Goal: Task Accomplishment & Management: Use online tool/utility

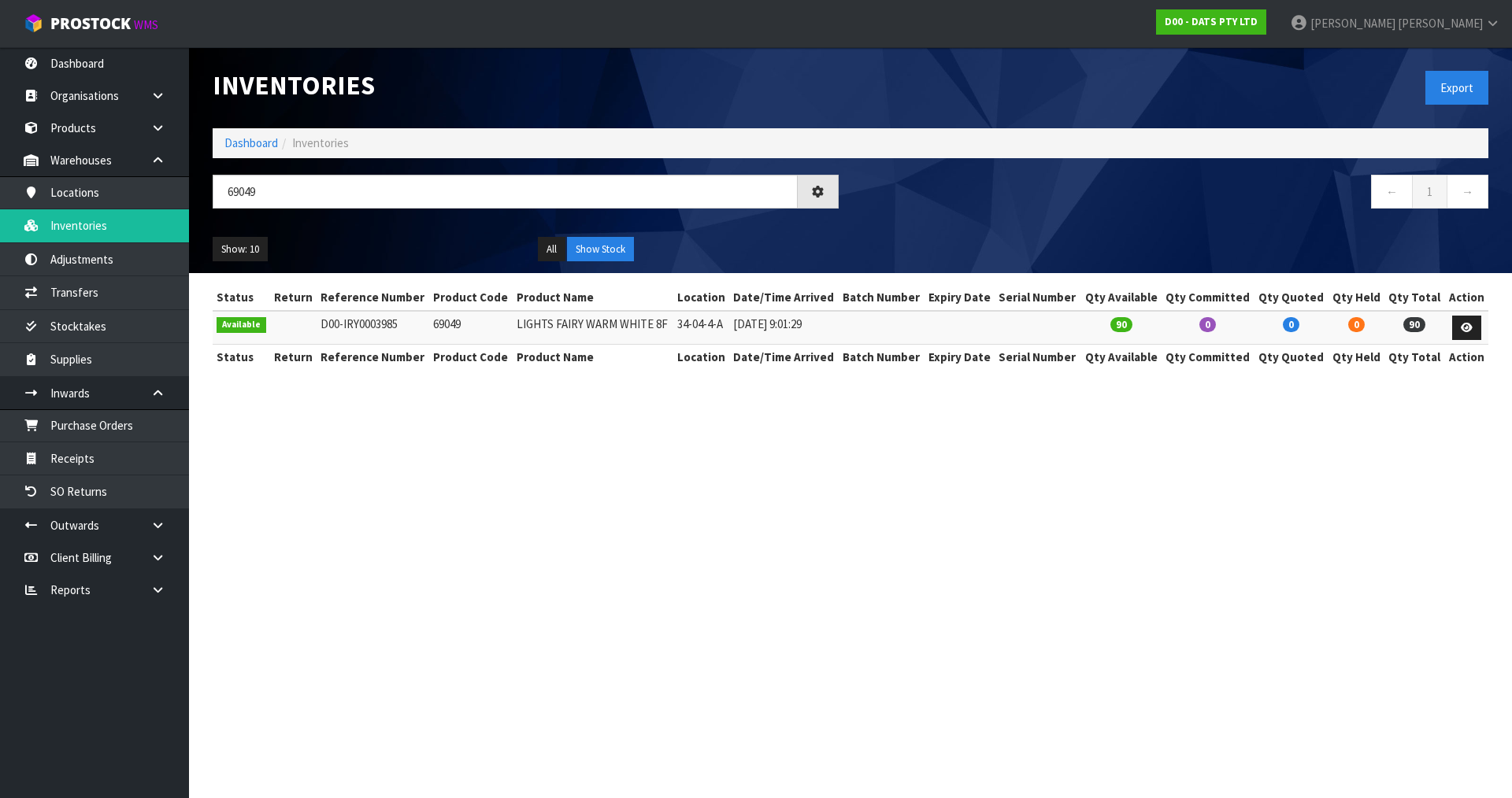
click at [889, 438] on section "Inventories Export Dashboard Inventories 69049 ← 1 → Show: 10 5 10 25 50 All Sh…" at bounding box center [756, 399] width 1512 height 798
drag, startPoint x: 339, startPoint y: 189, endPoint x: 0, endPoint y: 262, distance: 346.8
click at [0, 262] on body "Toggle navigation ProStock WMS D00 - DATS PTY LTD [PERSON_NAME] Logout Dashboar…" at bounding box center [756, 399] width 1512 height 798
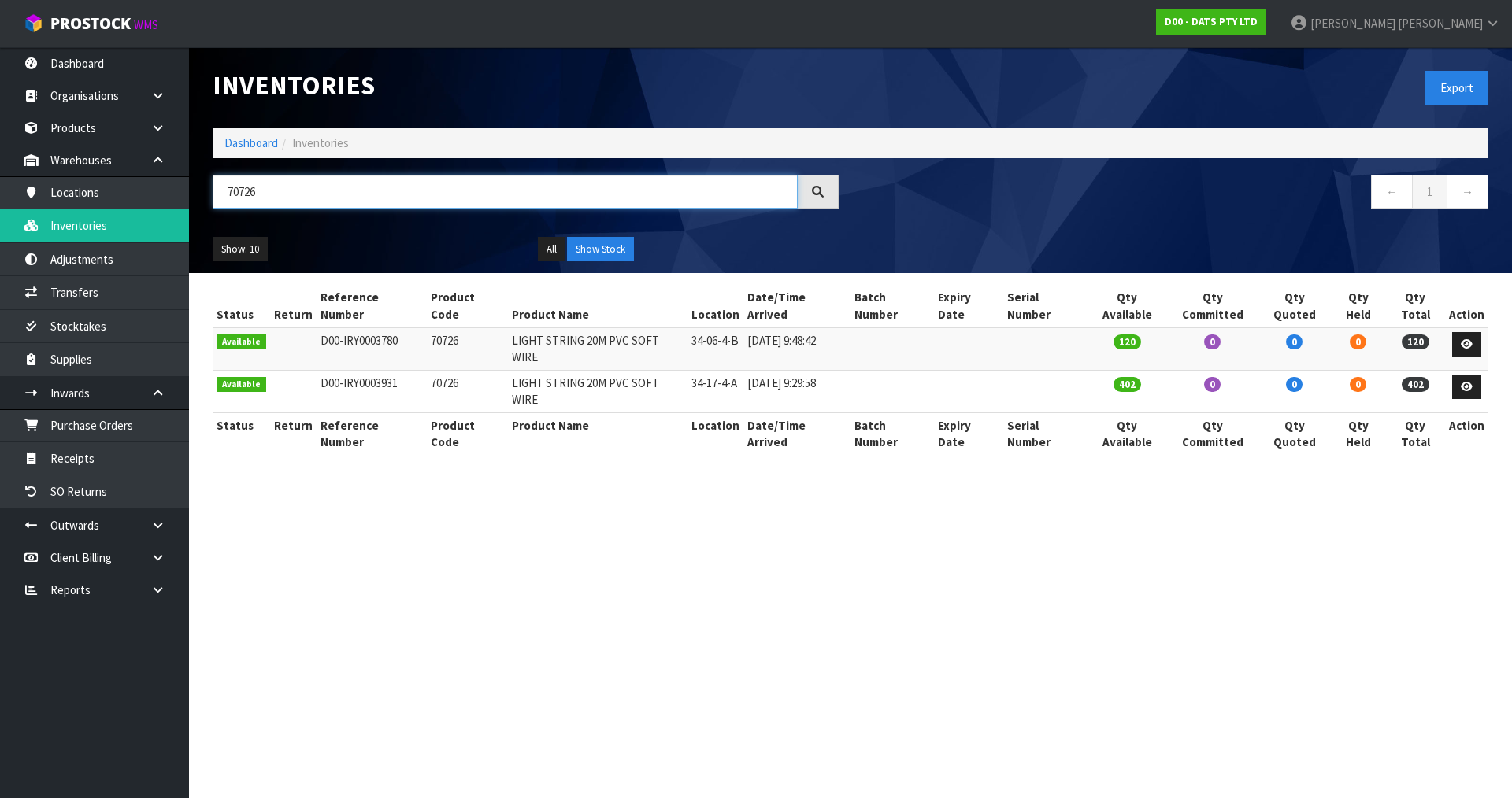
type input "70726"
click at [1267, 13] on link "D00 - DATS PTY LTD" at bounding box center [1211, 22] width 110 height 25
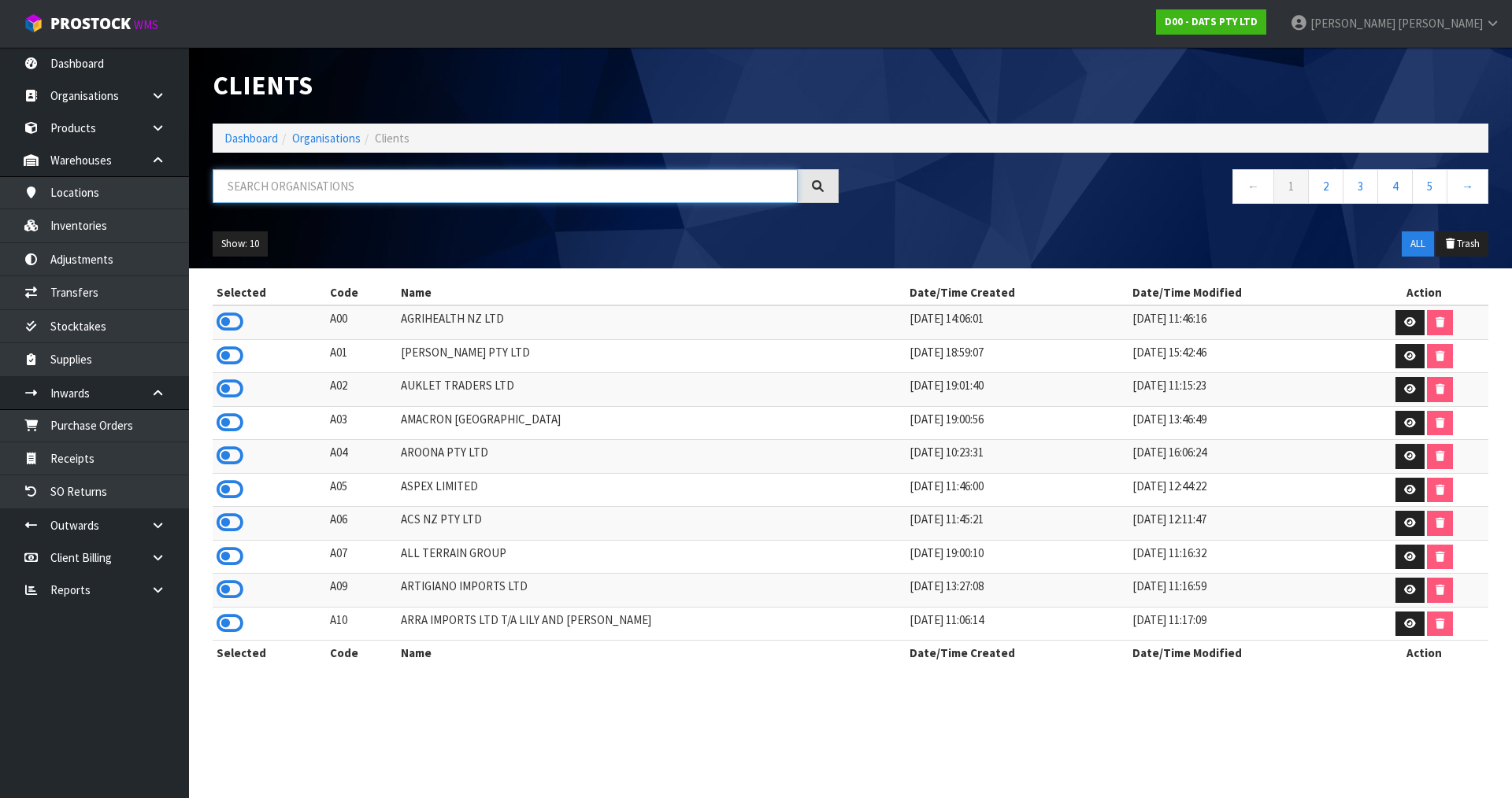
click at [326, 191] on input "text" at bounding box center [504, 186] width 585 height 34
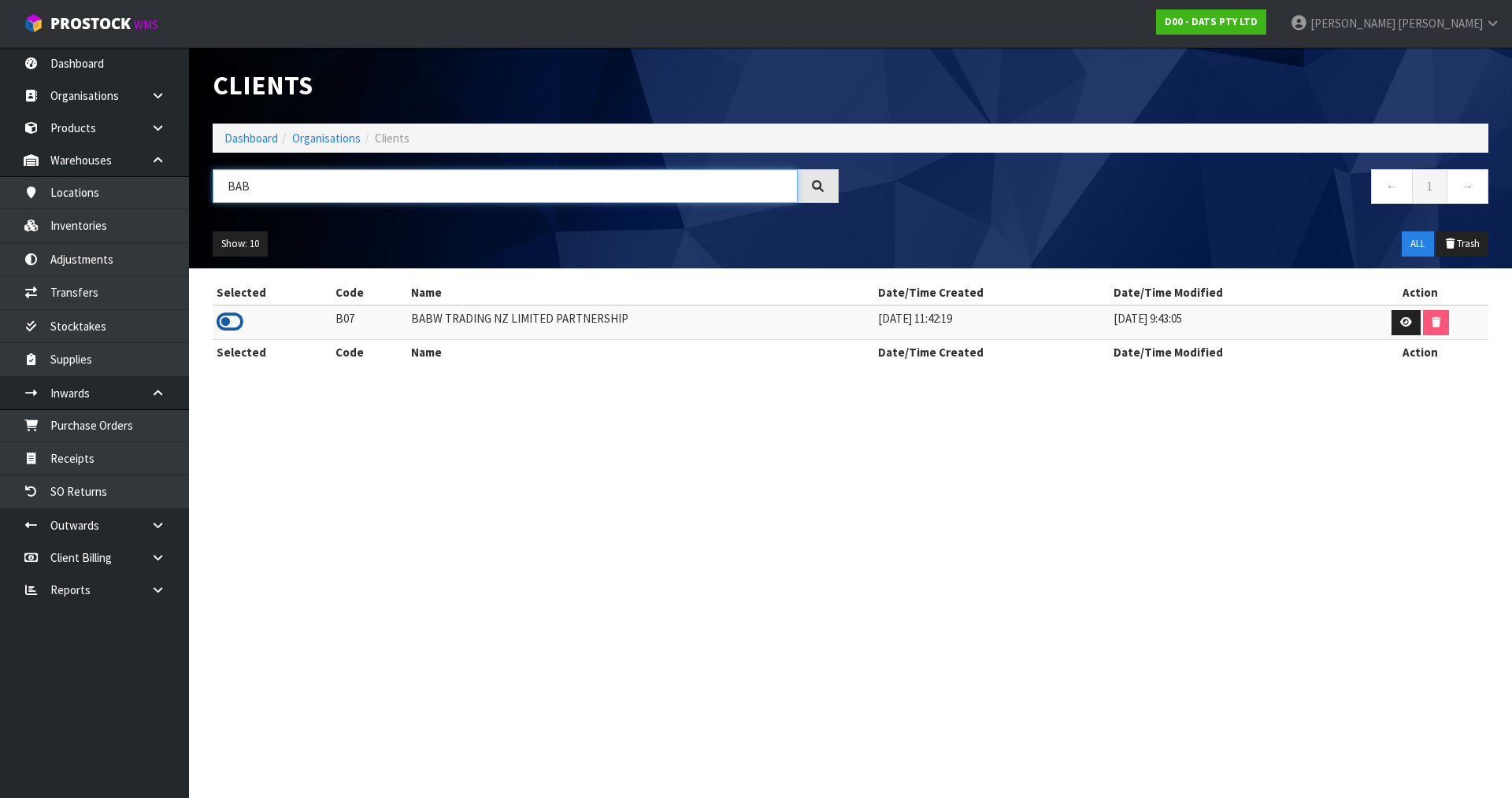
type input "BAB"
click at [235, 320] on icon at bounding box center [230, 321] width 27 height 24
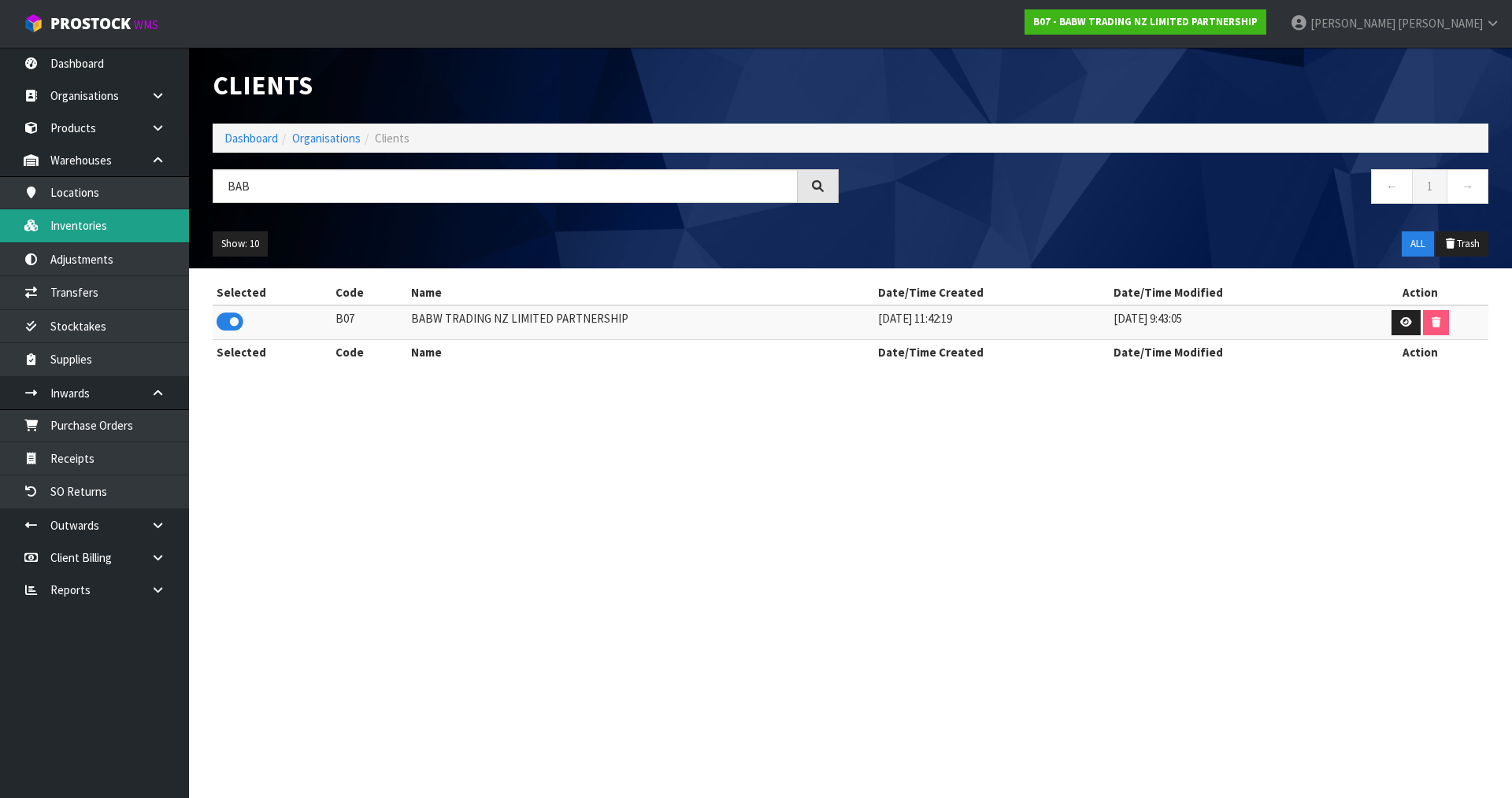
click at [147, 224] on link "Inventories" at bounding box center [94, 225] width 189 height 32
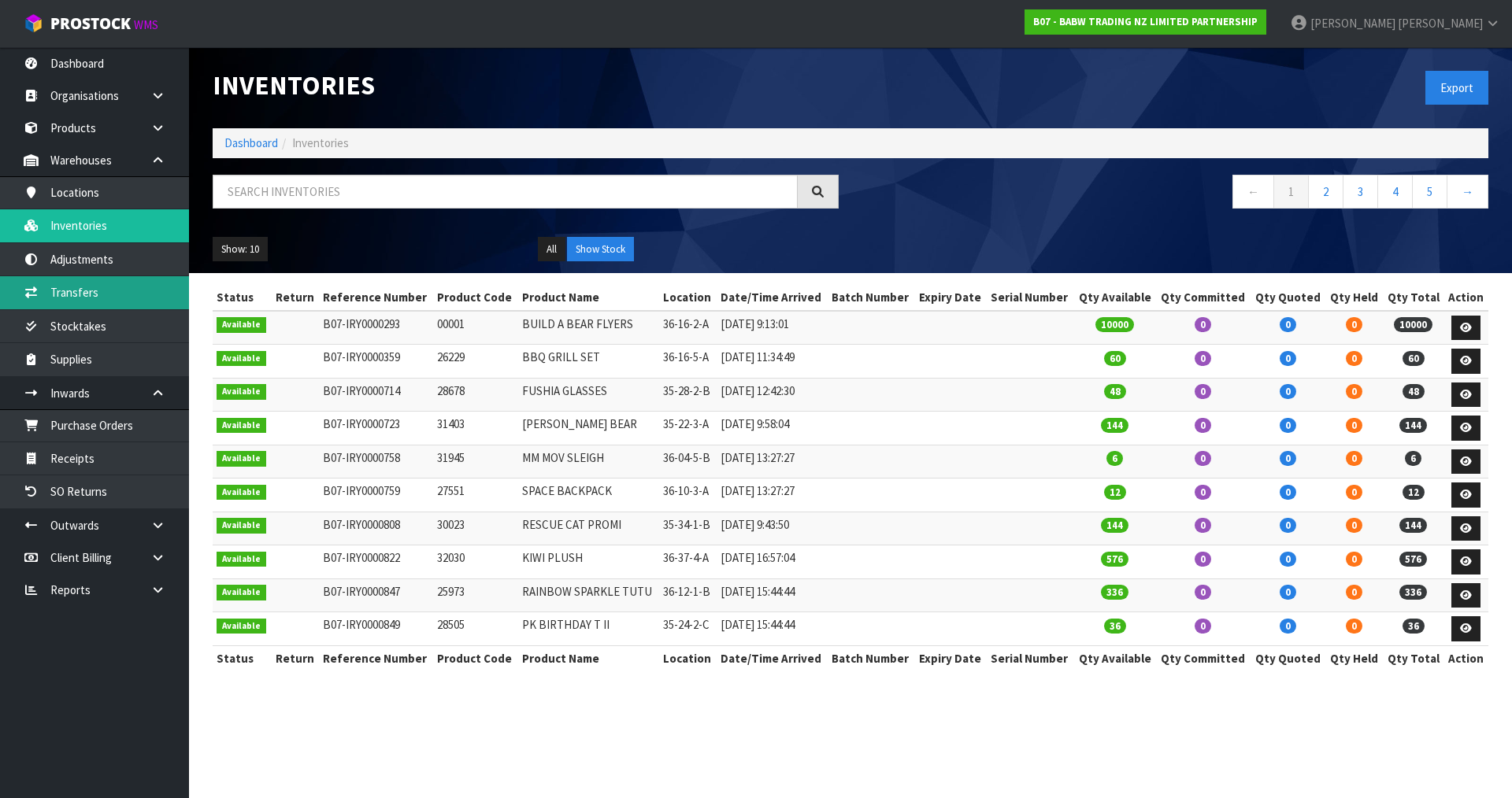
click at [107, 289] on link "Transfers" at bounding box center [94, 293] width 189 height 32
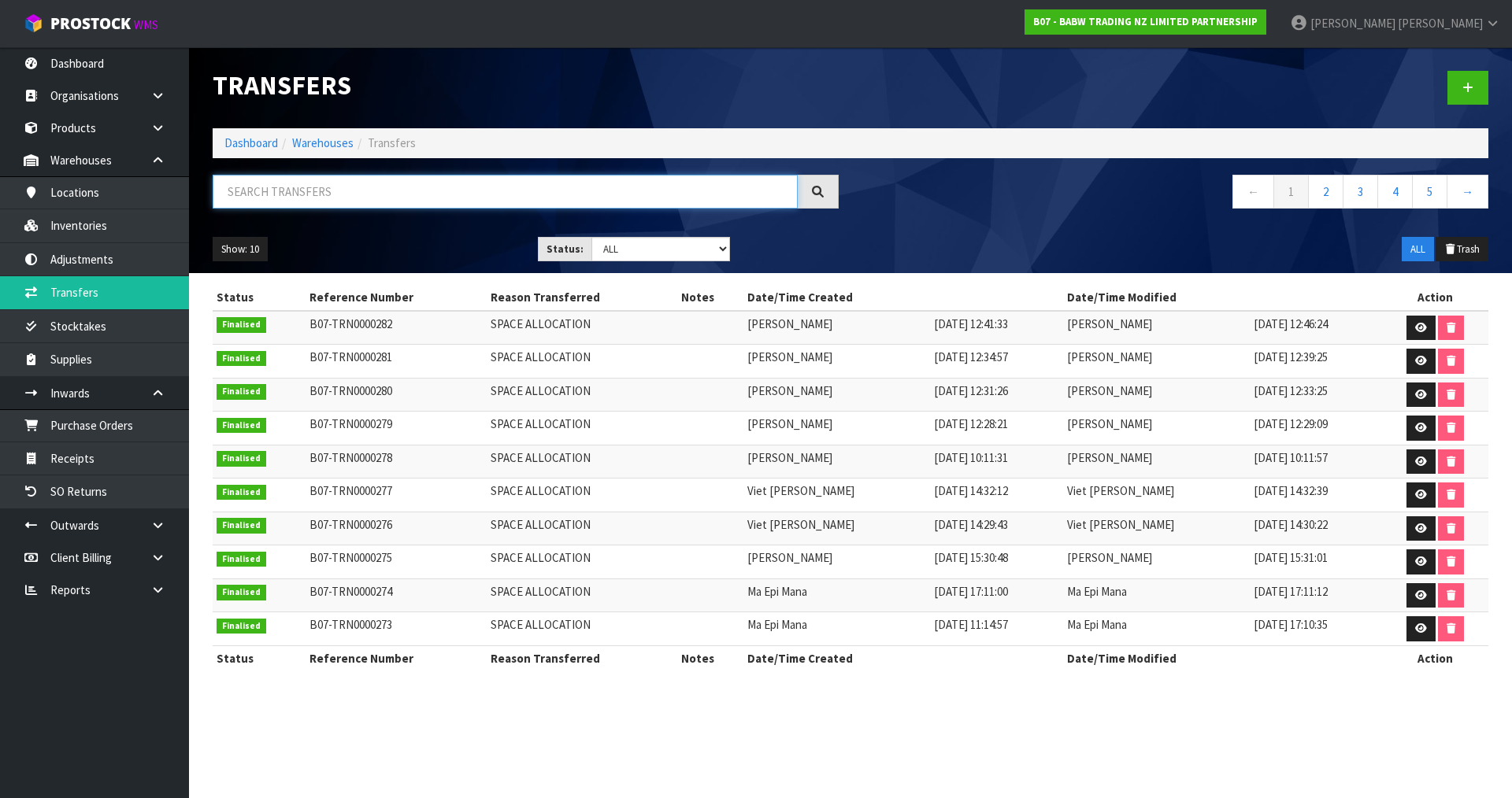
click at [294, 193] on input "text" at bounding box center [504, 192] width 585 height 34
click at [96, 220] on link "Inventories" at bounding box center [94, 225] width 189 height 32
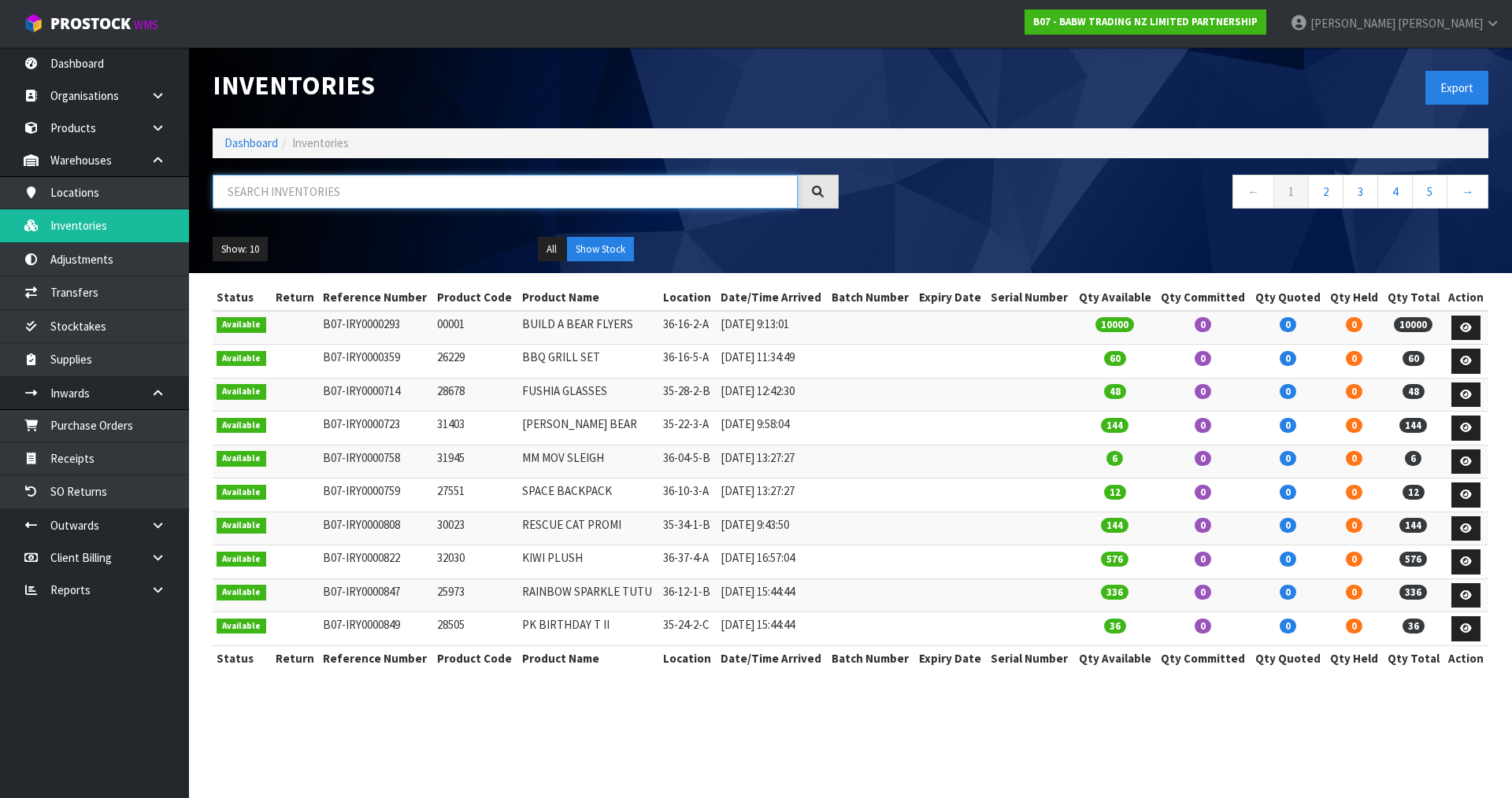
click at [272, 183] on input "text" at bounding box center [504, 192] width 585 height 34
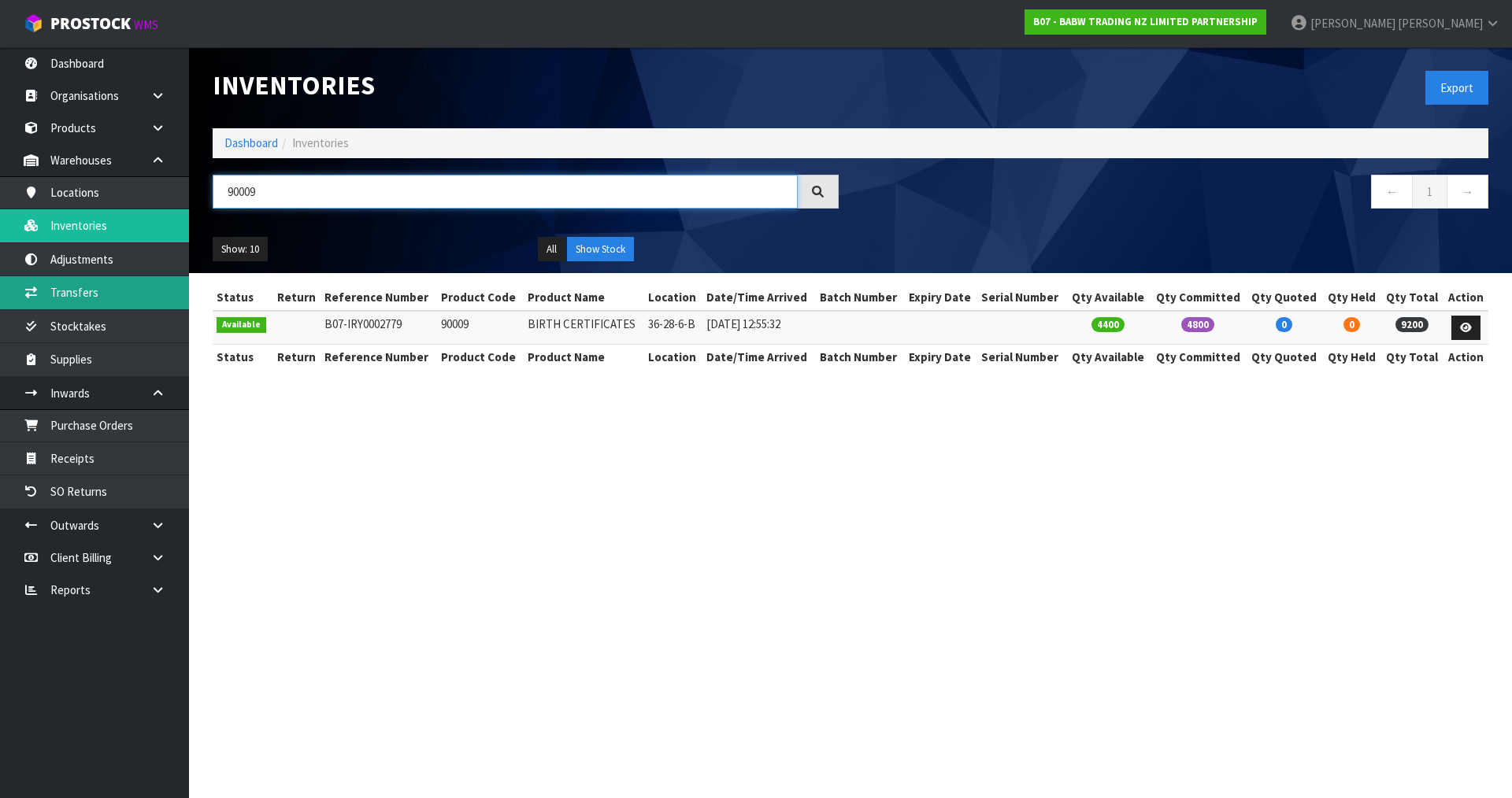
type input "90009"
click at [114, 295] on link "Transfers" at bounding box center [94, 293] width 189 height 32
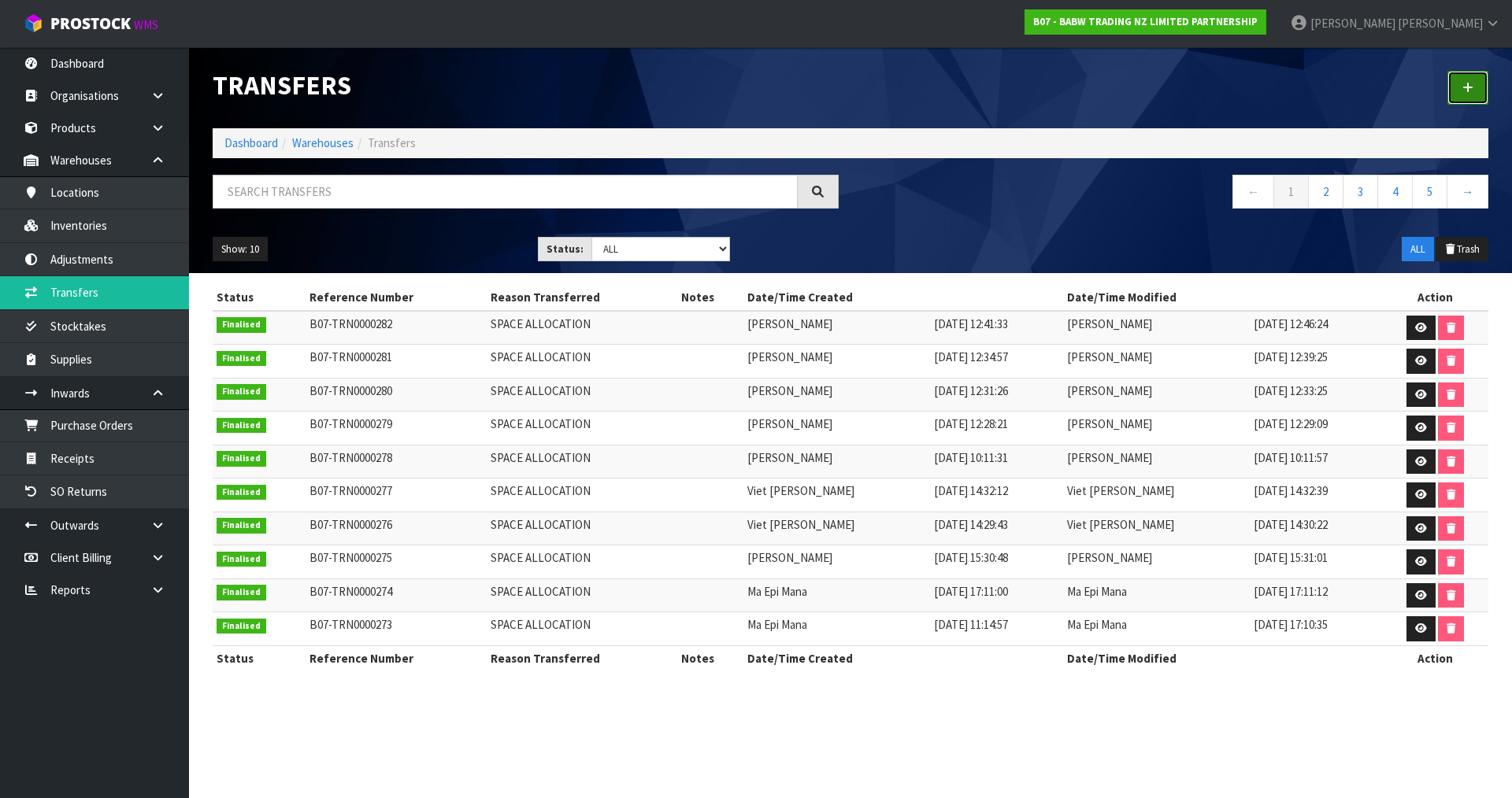
click at [1461, 76] on link at bounding box center [1467, 88] width 41 height 34
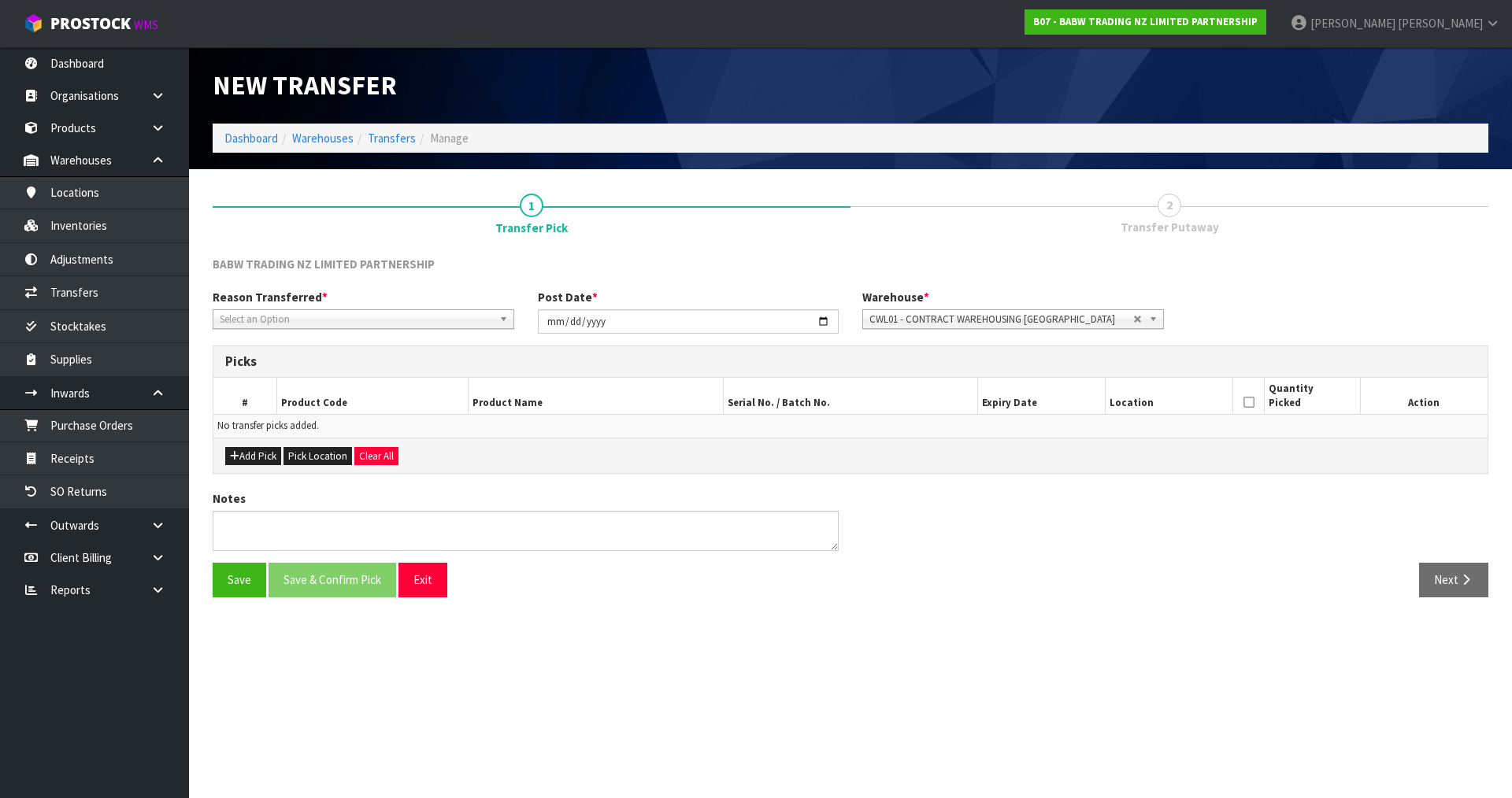
click at [362, 313] on span "Select an Option" at bounding box center [356, 320] width 273 height 19
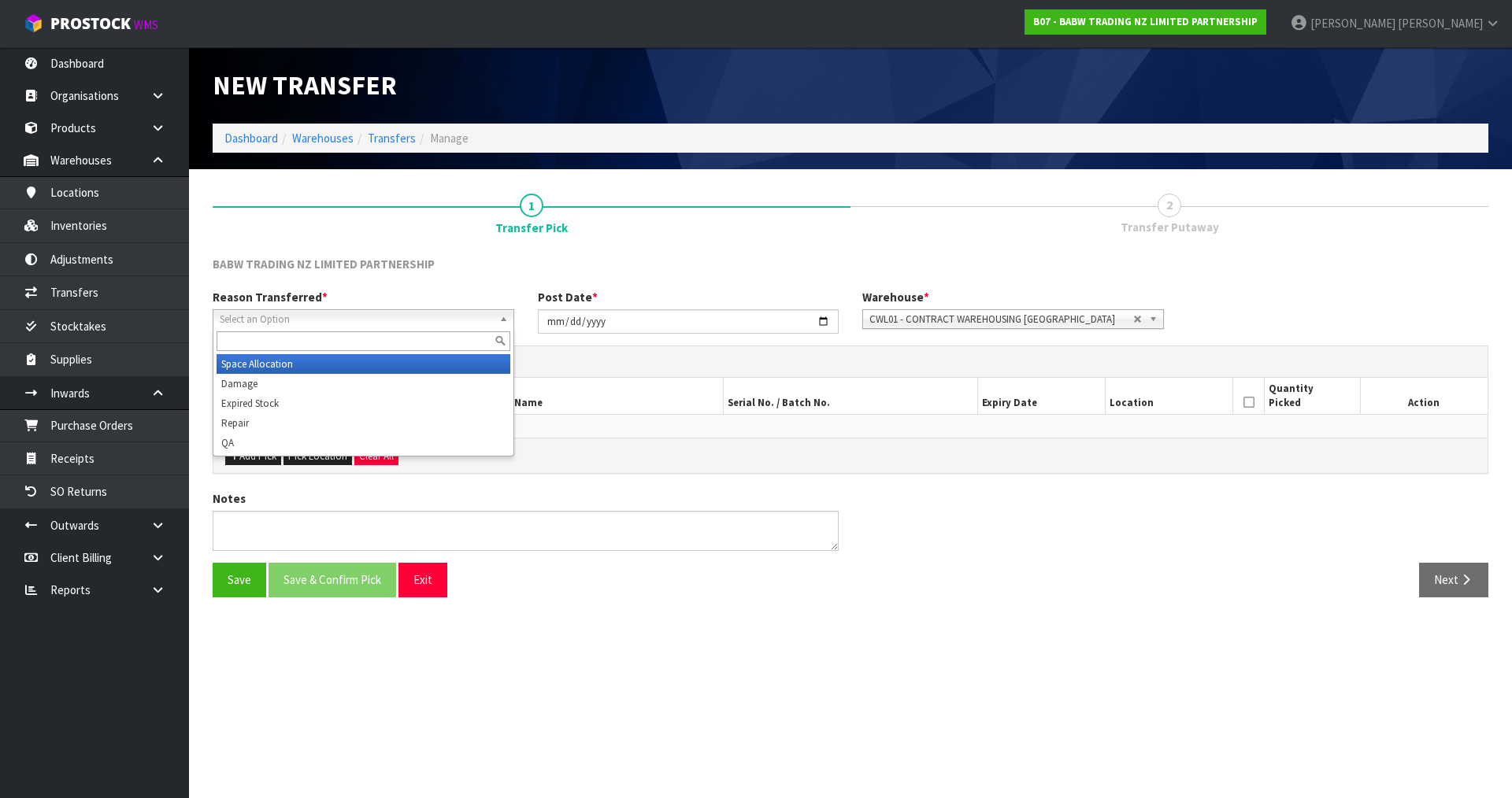
click at [285, 365] on li "Space Allocation" at bounding box center [363, 363] width 294 height 20
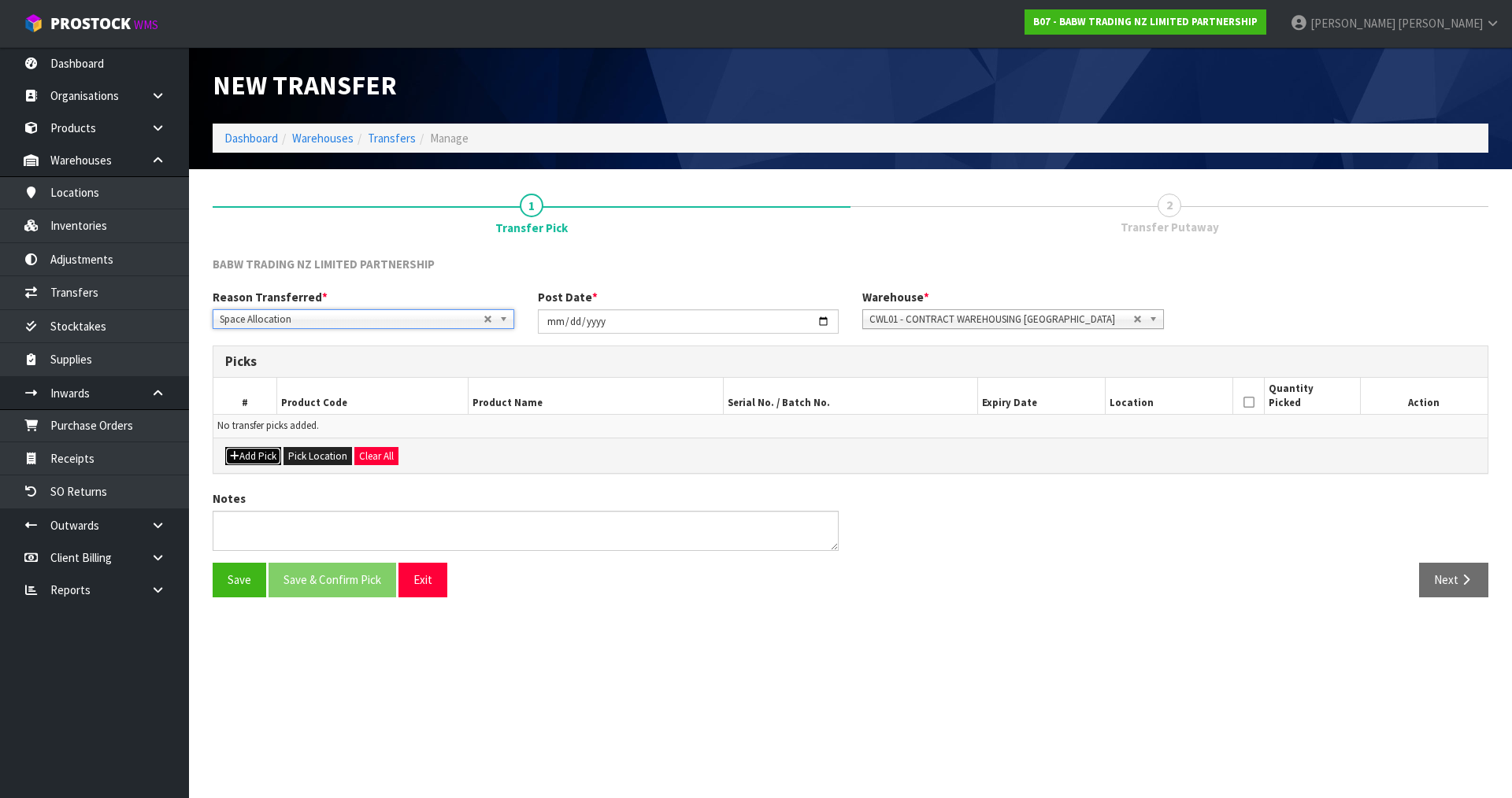
click at [246, 456] on button "Add Pick" at bounding box center [253, 457] width 56 height 19
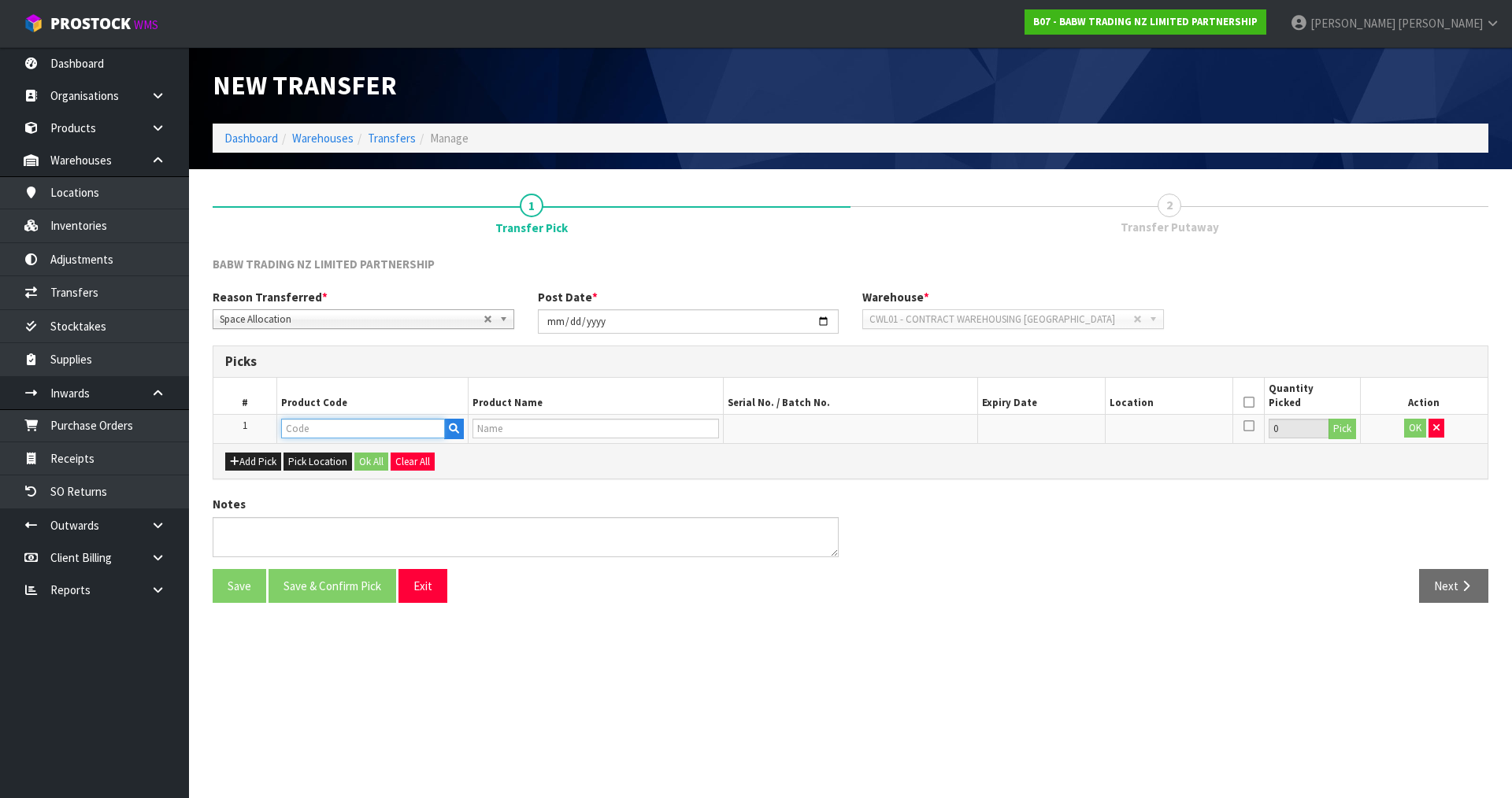
click at [326, 427] on input "text" at bounding box center [363, 428] width 164 height 20
type input "9000"
click at [334, 477] on link "9000 9" at bounding box center [344, 477] width 125 height 21
type input "90009"
type input "BIRTH CERTIFICATES"
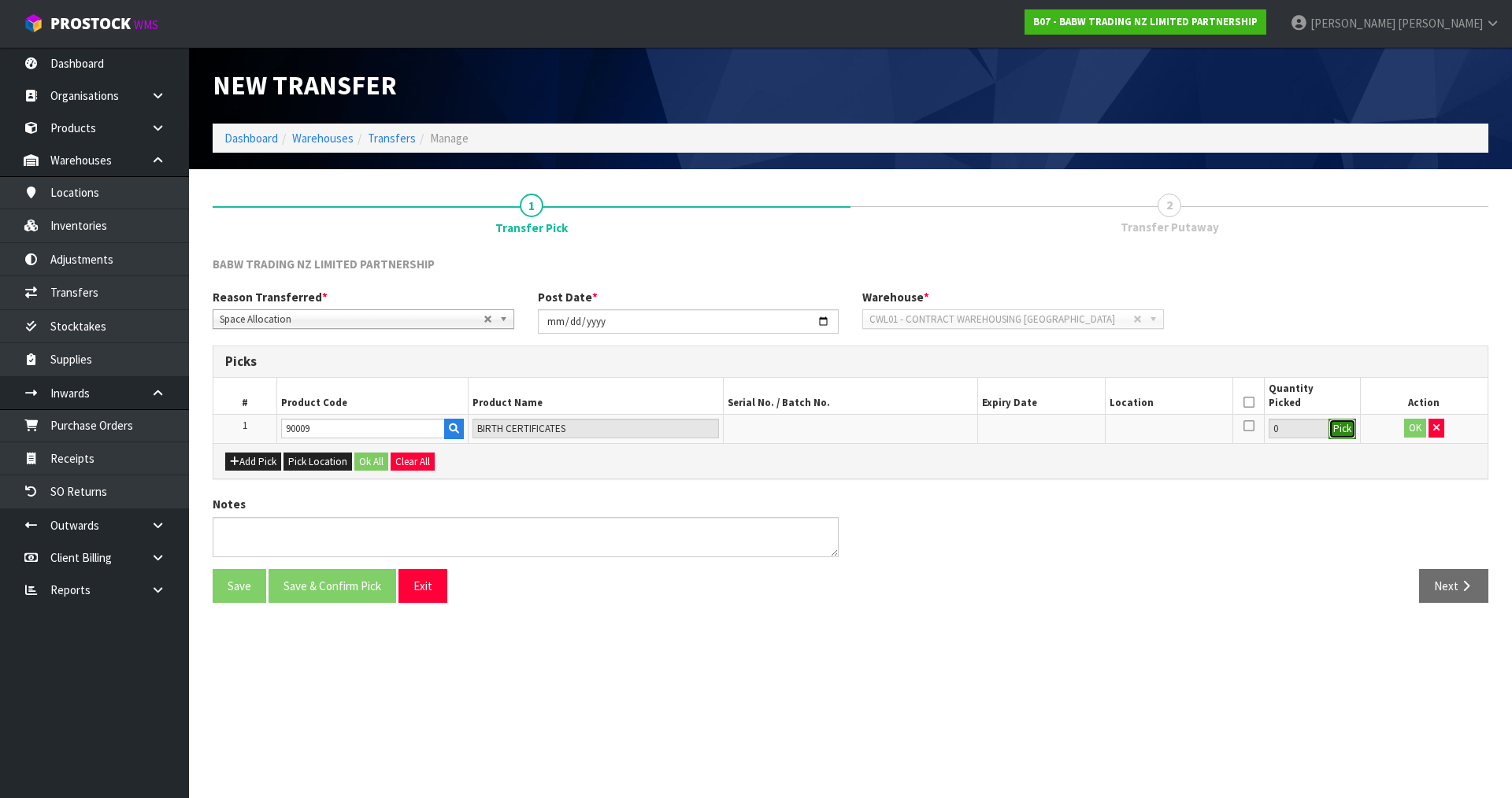
click at [1345, 435] on button "Pick" at bounding box center [1342, 429] width 28 height 21
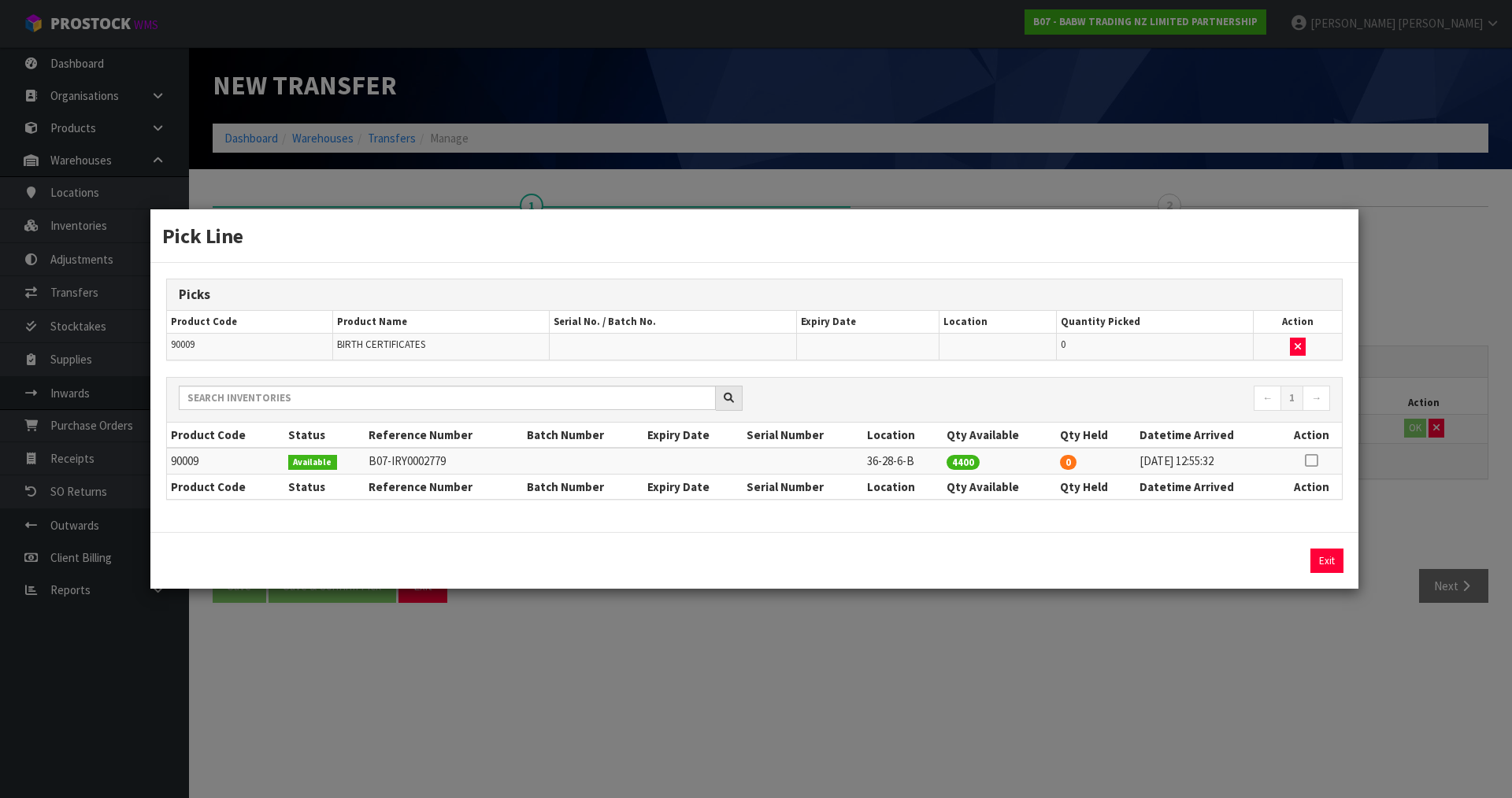
click at [1312, 461] on icon at bounding box center [1310, 460] width 12 height 1
click at [1259, 559] on button "Assign Pick" at bounding box center [1273, 561] width 65 height 25
type input "4400"
click at [1337, 686] on div "Pick Line Picks Product Code Product Name Serial No. / Batch No. Expiry Date Lo…" at bounding box center [756, 399] width 1512 height 798
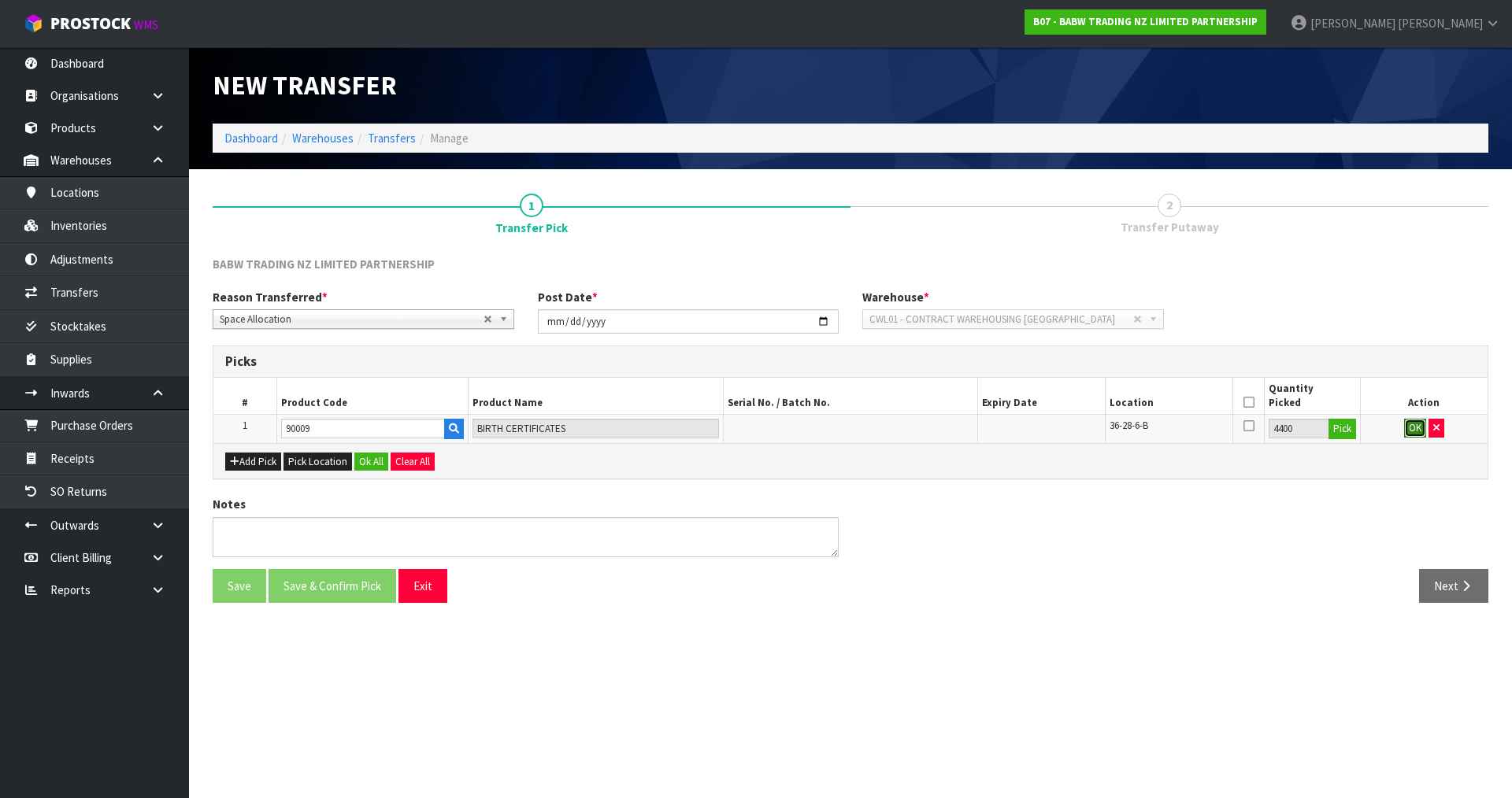
click at [1408, 426] on button "OK" at bounding box center [1415, 428] width 22 height 19
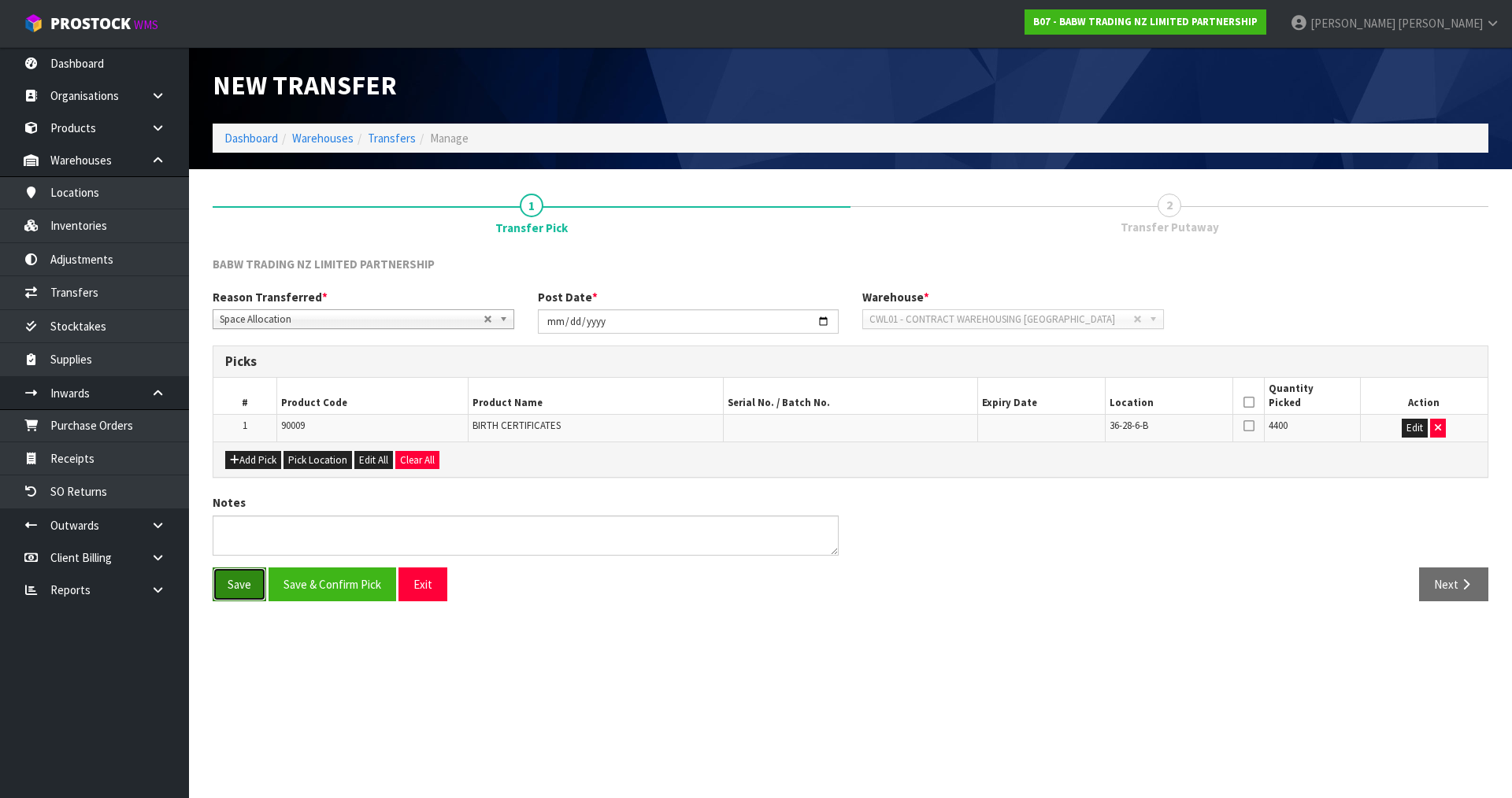
click at [248, 592] on button "Save" at bounding box center [239, 585] width 53 height 34
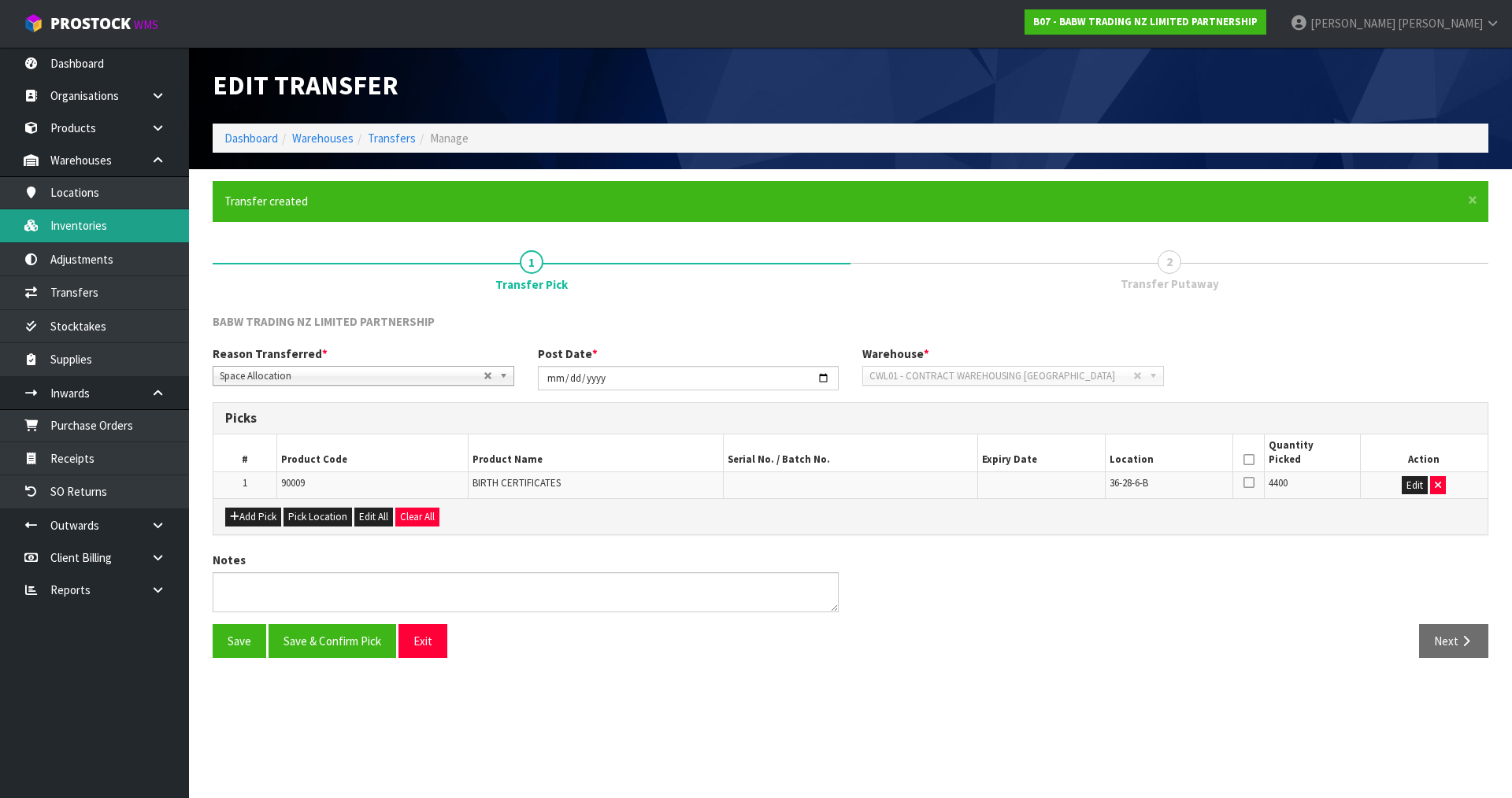
click at [98, 213] on link "Inventories" at bounding box center [94, 225] width 189 height 32
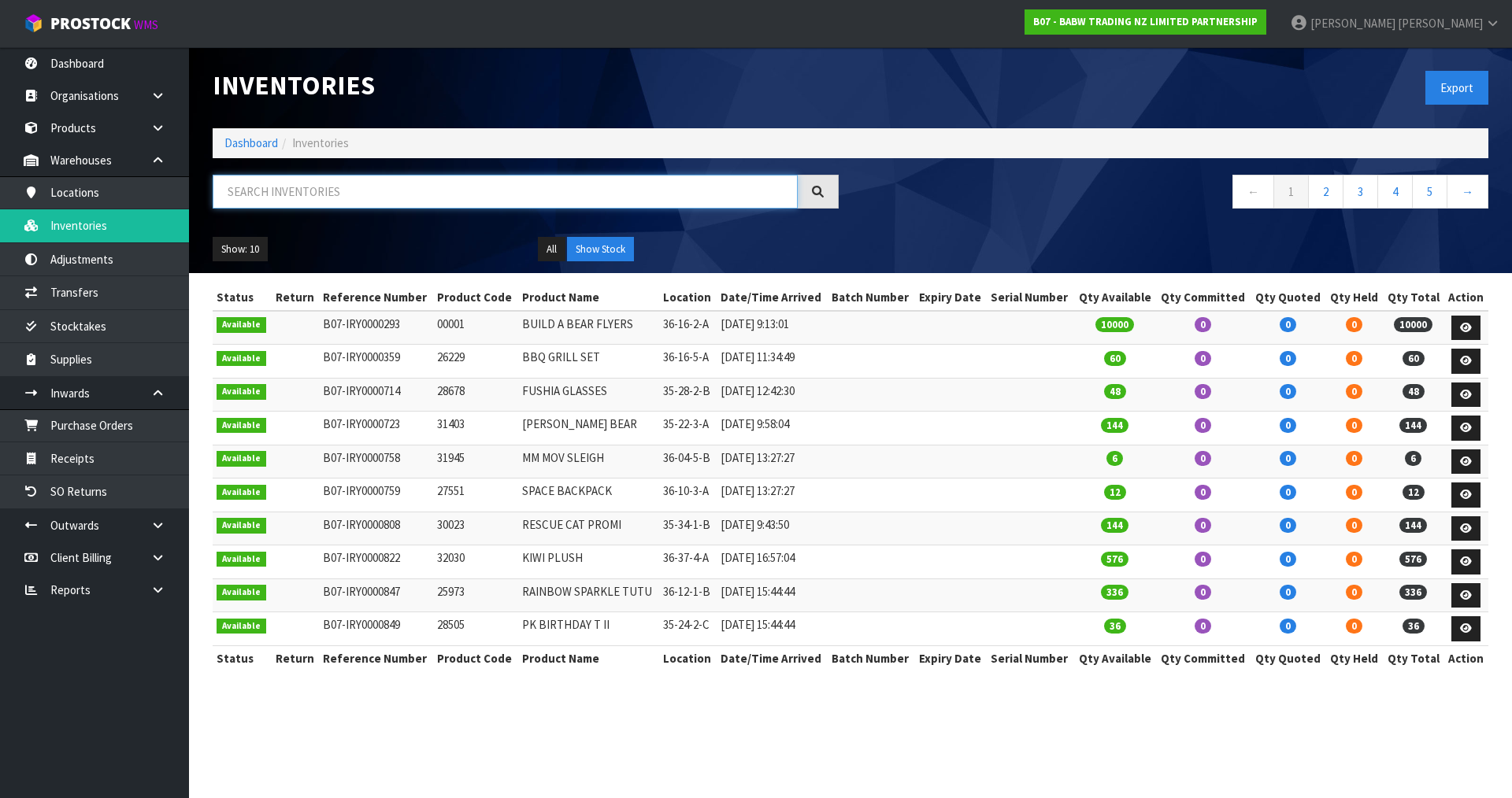
click at [363, 204] on input "text" at bounding box center [504, 192] width 585 height 34
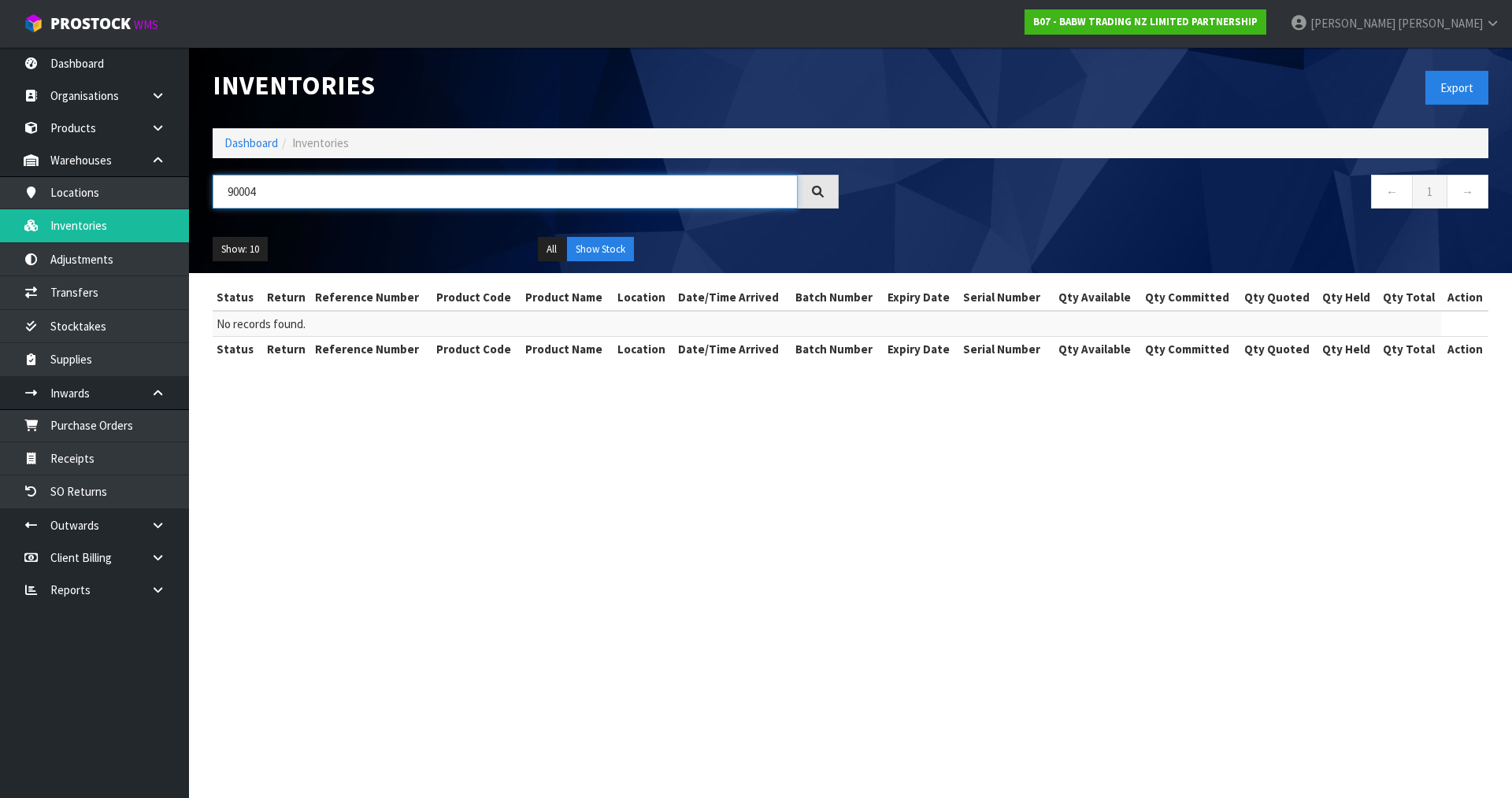
drag, startPoint x: 307, startPoint y: 190, endPoint x: 204, endPoint y: 207, distance: 104.4
click at [204, 207] on div "90004" at bounding box center [525, 198] width 650 height 46
type input "90004"
click at [107, 292] on link "Transfers" at bounding box center [94, 293] width 189 height 32
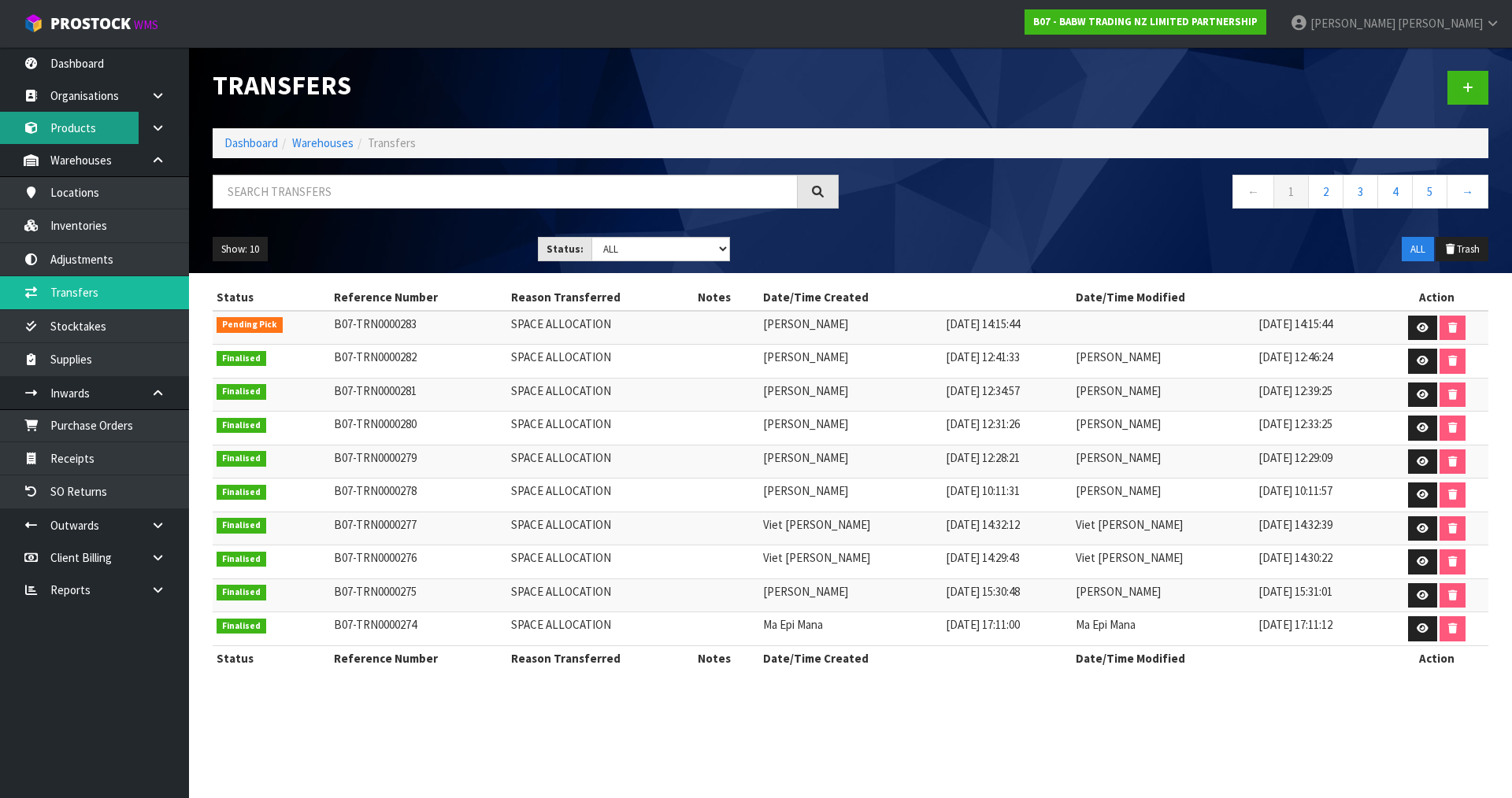
click at [85, 135] on link "Products" at bounding box center [94, 128] width 189 height 32
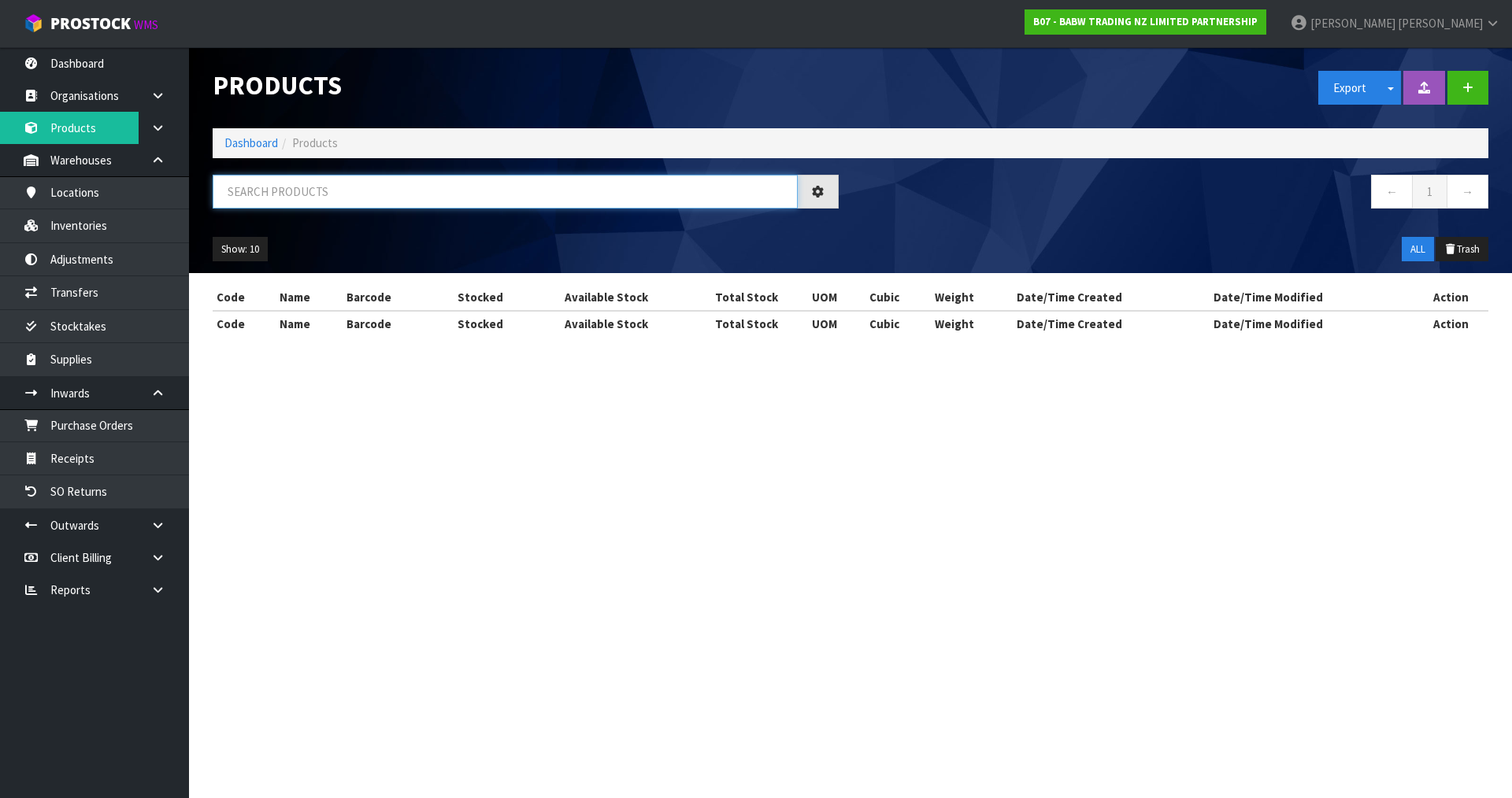
click at [268, 190] on input "text" at bounding box center [504, 192] width 585 height 34
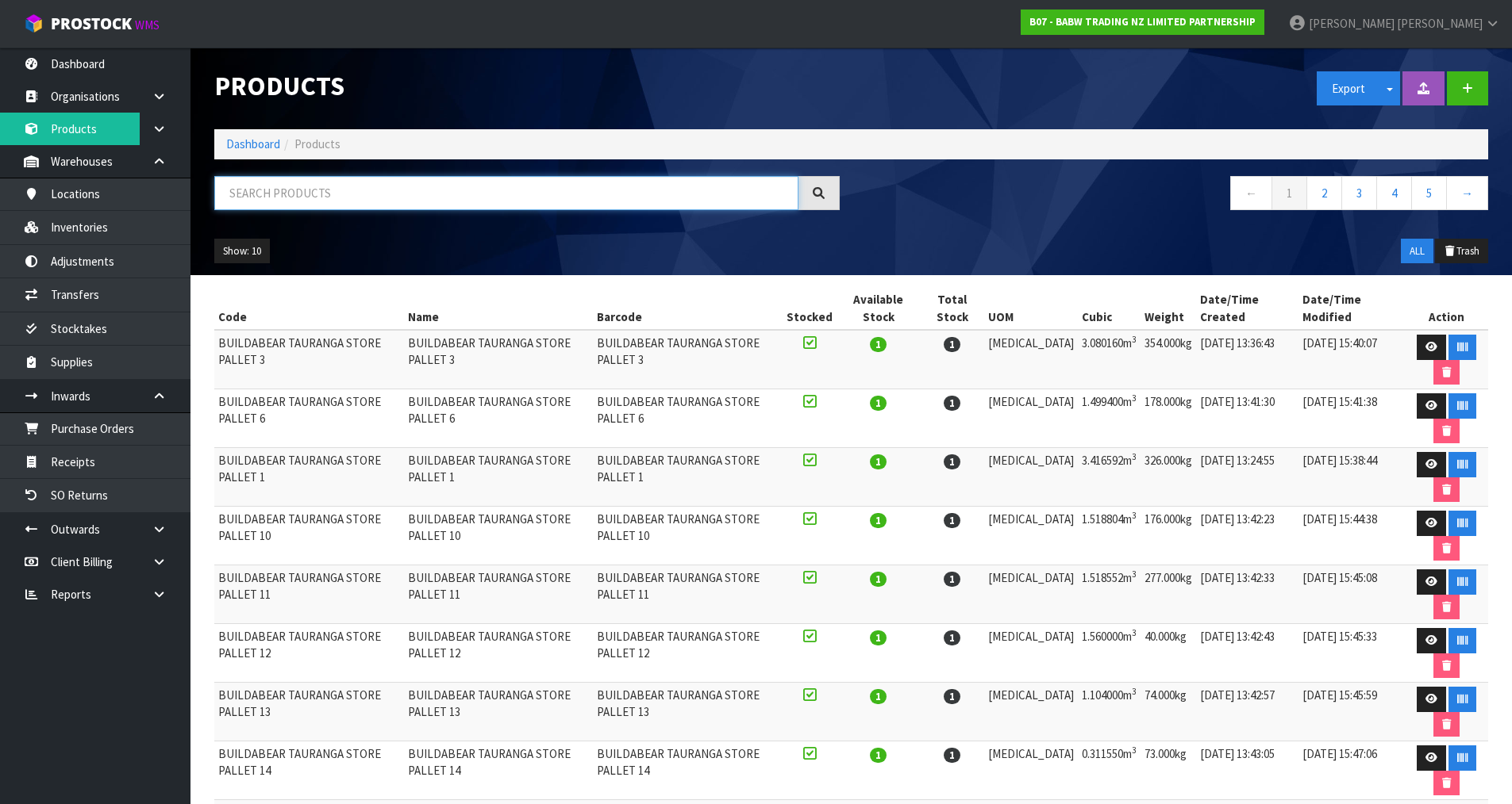
paste input "90004"
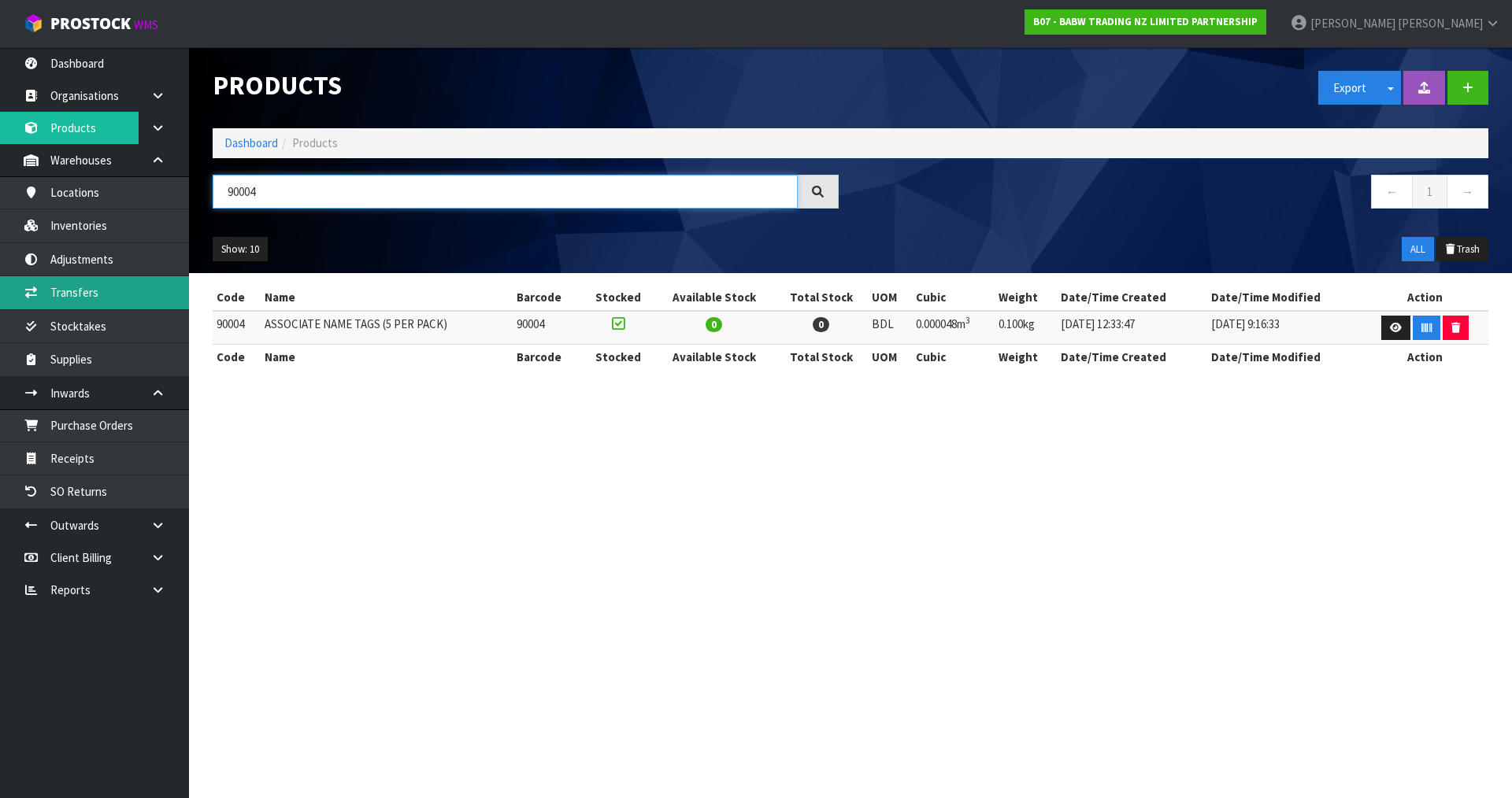
type input "90004"
click at [100, 292] on link "Transfers" at bounding box center [94, 293] width 189 height 32
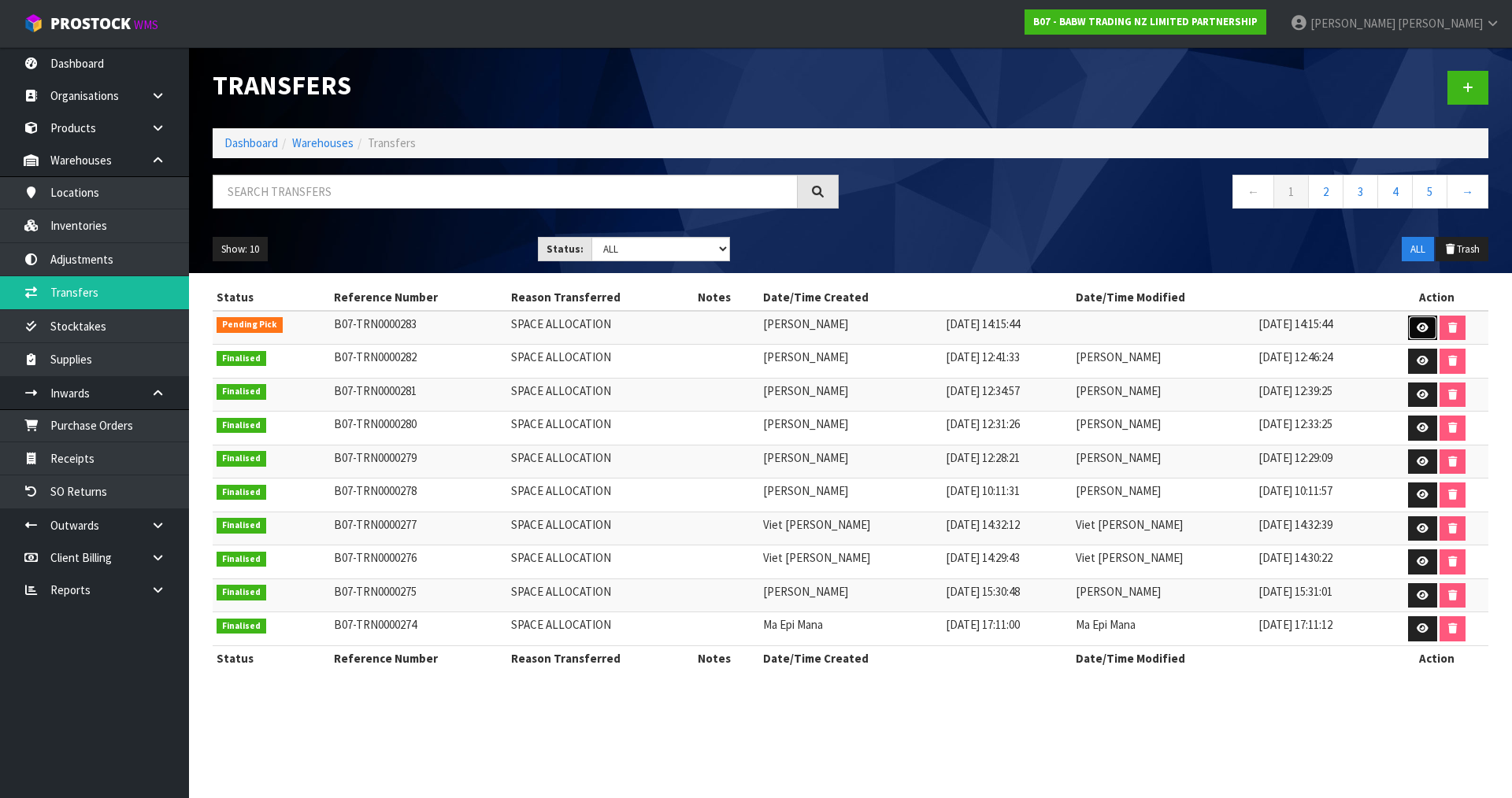
click at [1417, 323] on icon at bounding box center [1423, 327] width 11 height 10
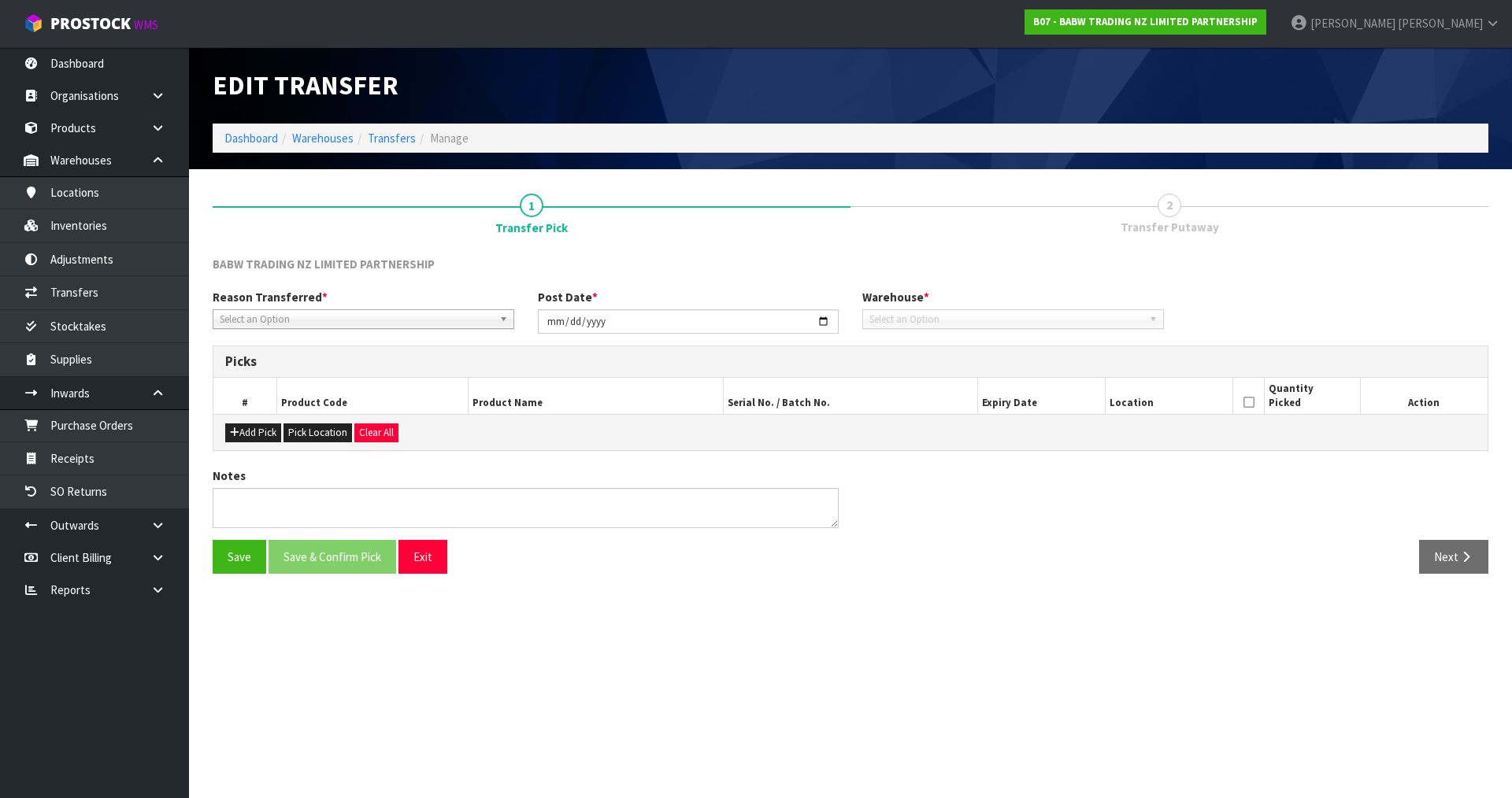
type input "[DATE]"
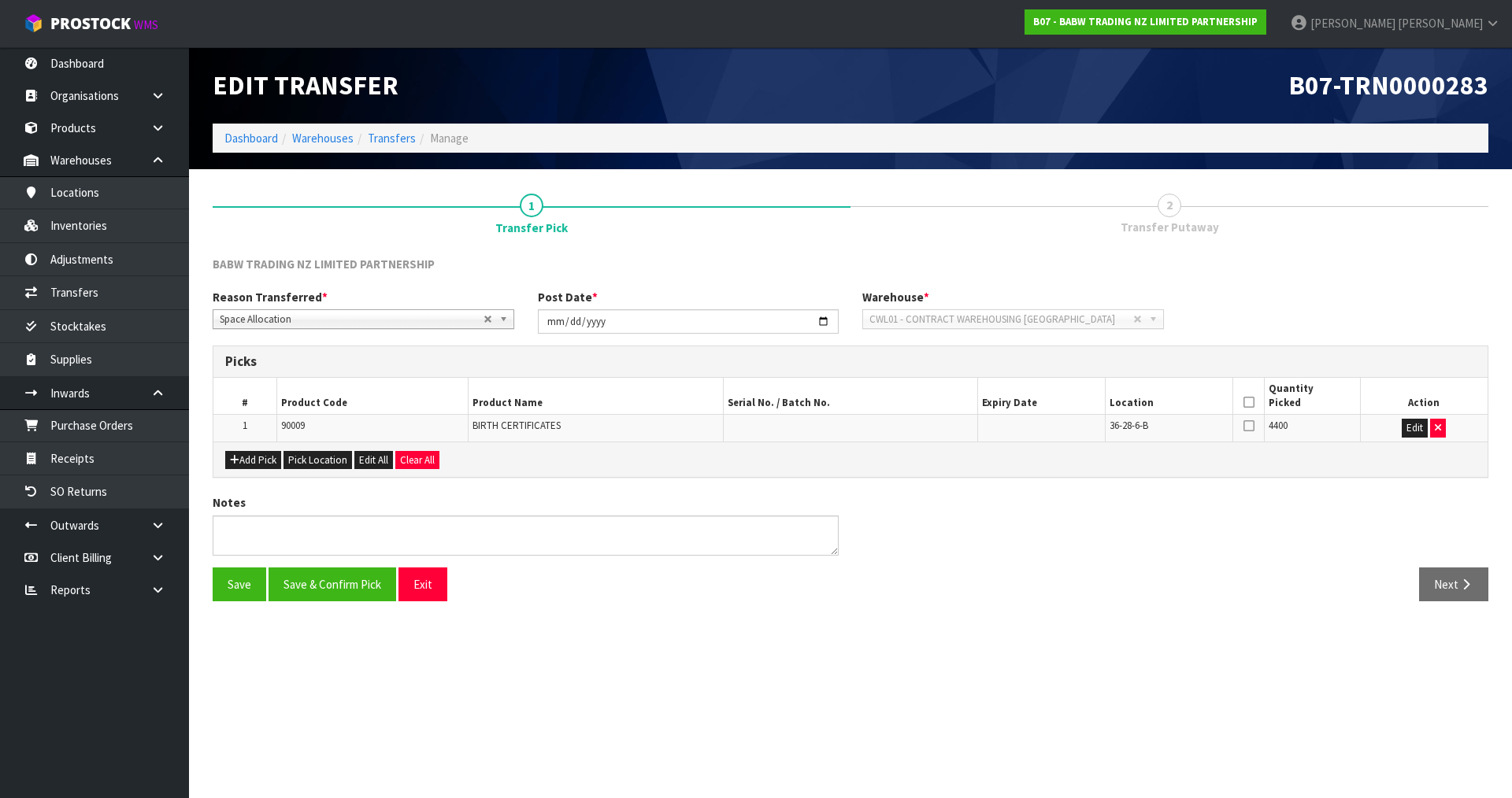
click at [1247, 403] on icon at bounding box center [1249, 402] width 11 height 1
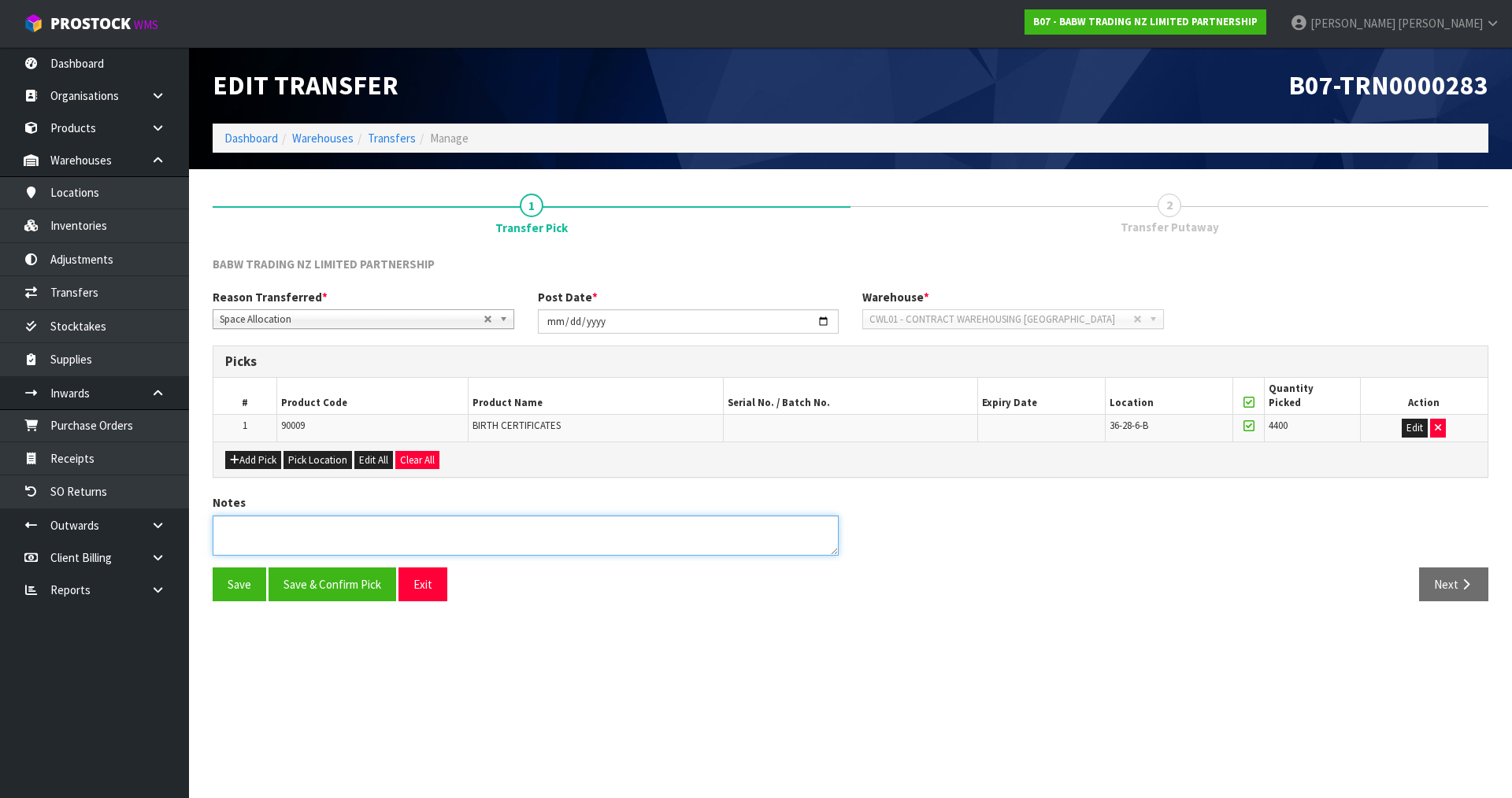
click at [313, 544] on textarea at bounding box center [525, 535] width 626 height 40
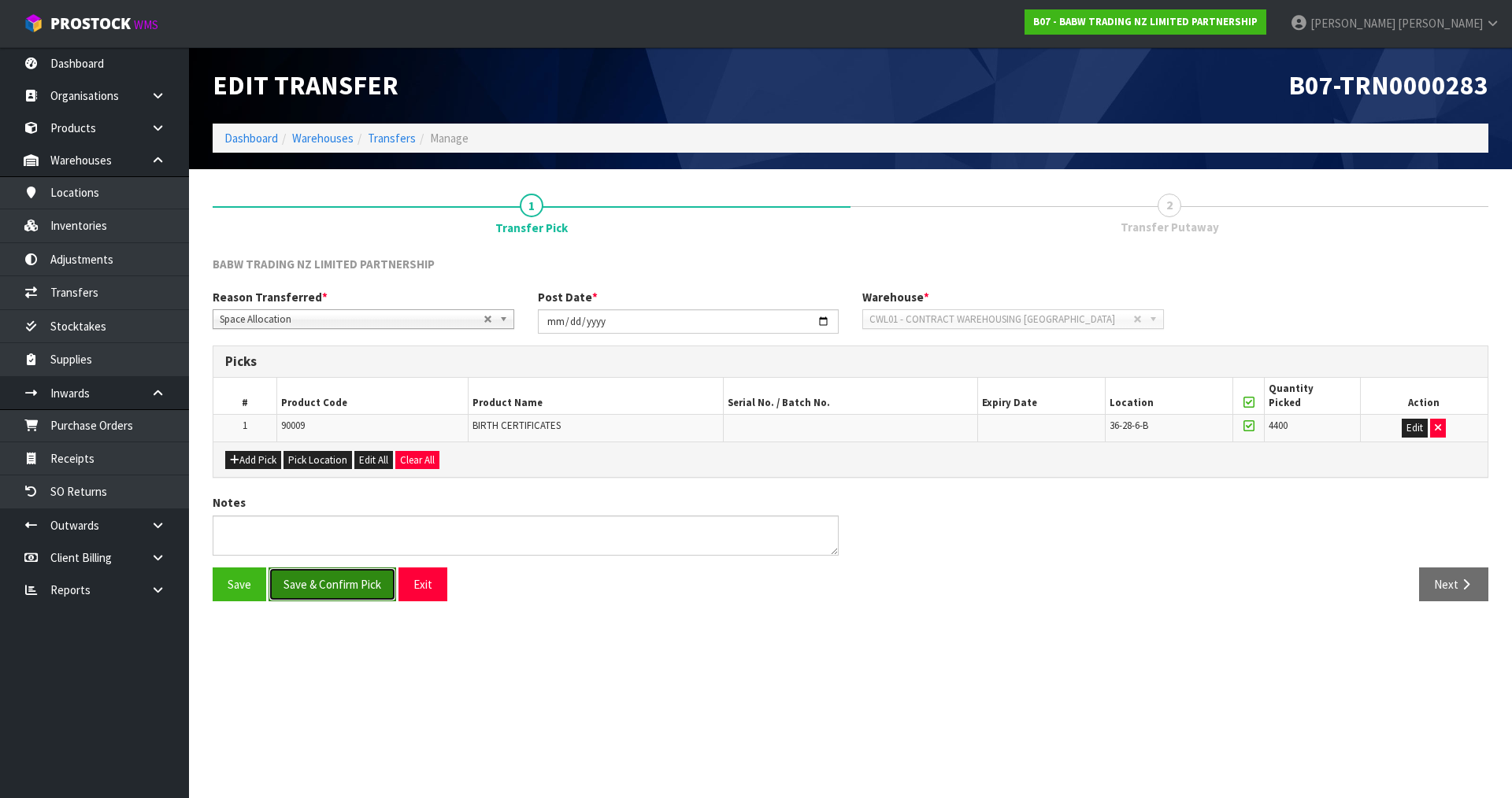
click at [335, 586] on button "Save & Confirm Pick" at bounding box center [332, 585] width 128 height 34
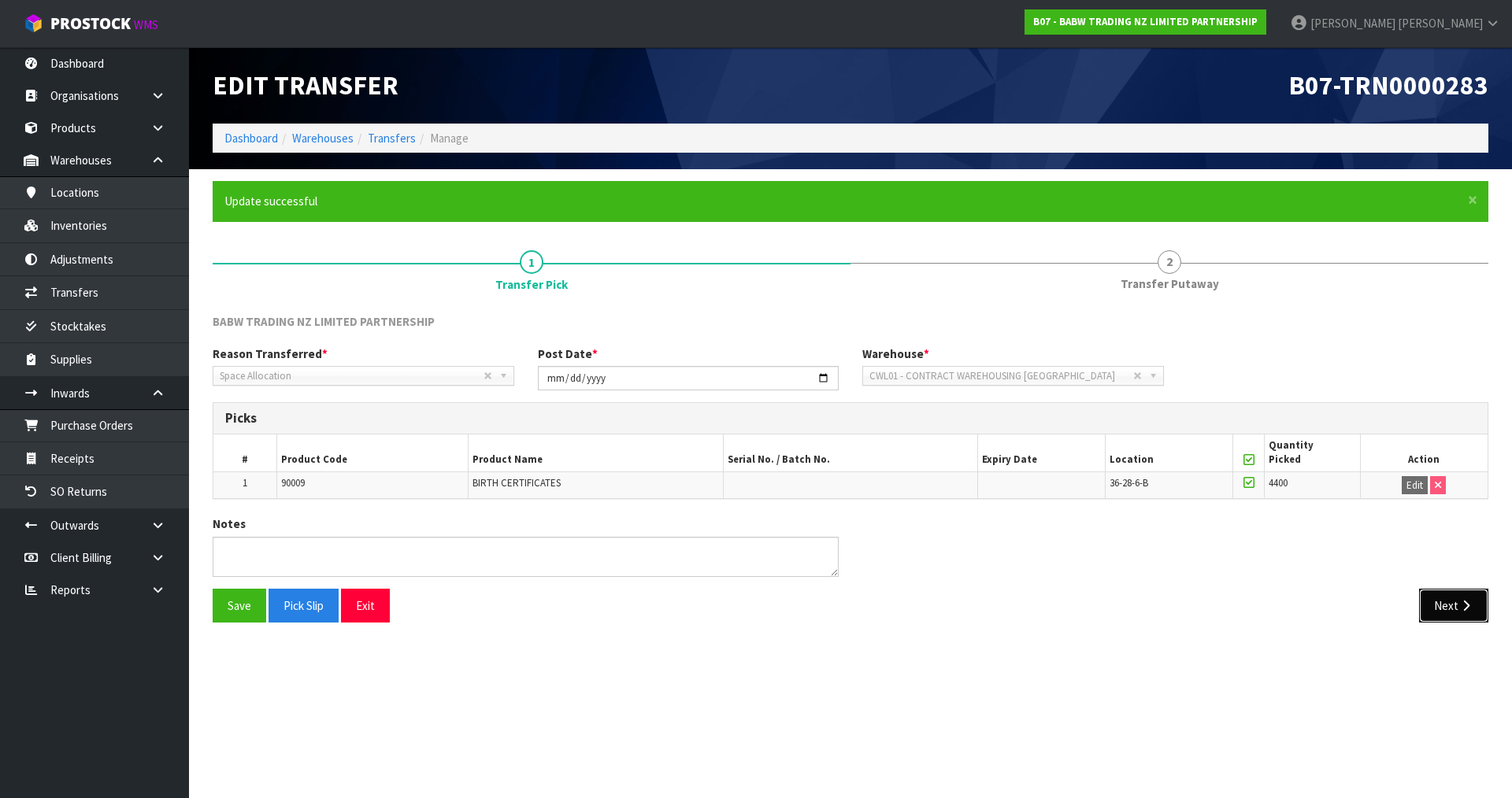
click at [1442, 608] on button "Next" at bounding box center [1453, 606] width 69 height 34
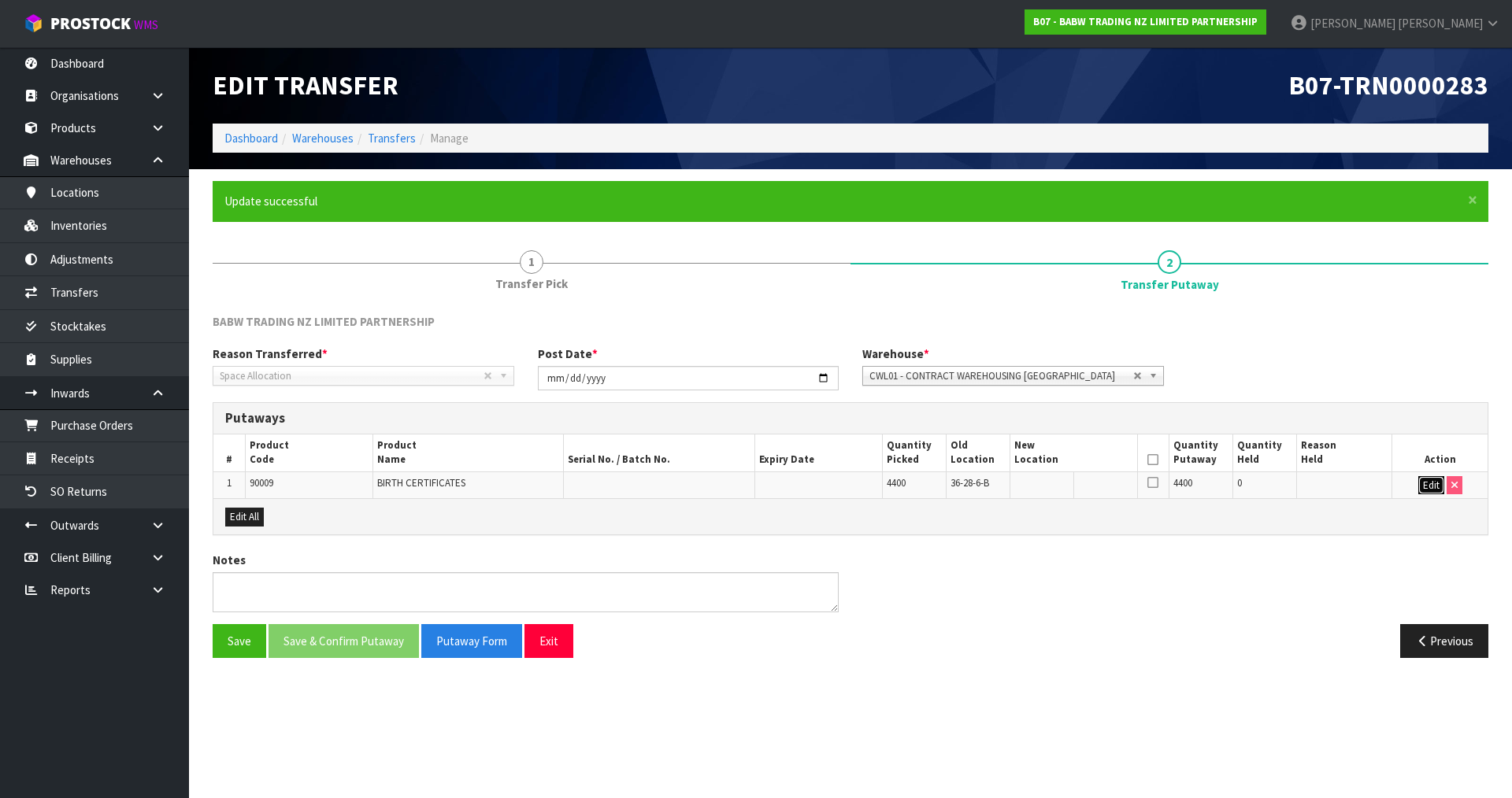
click at [1427, 479] on button "Edit" at bounding box center [1431, 486] width 26 height 19
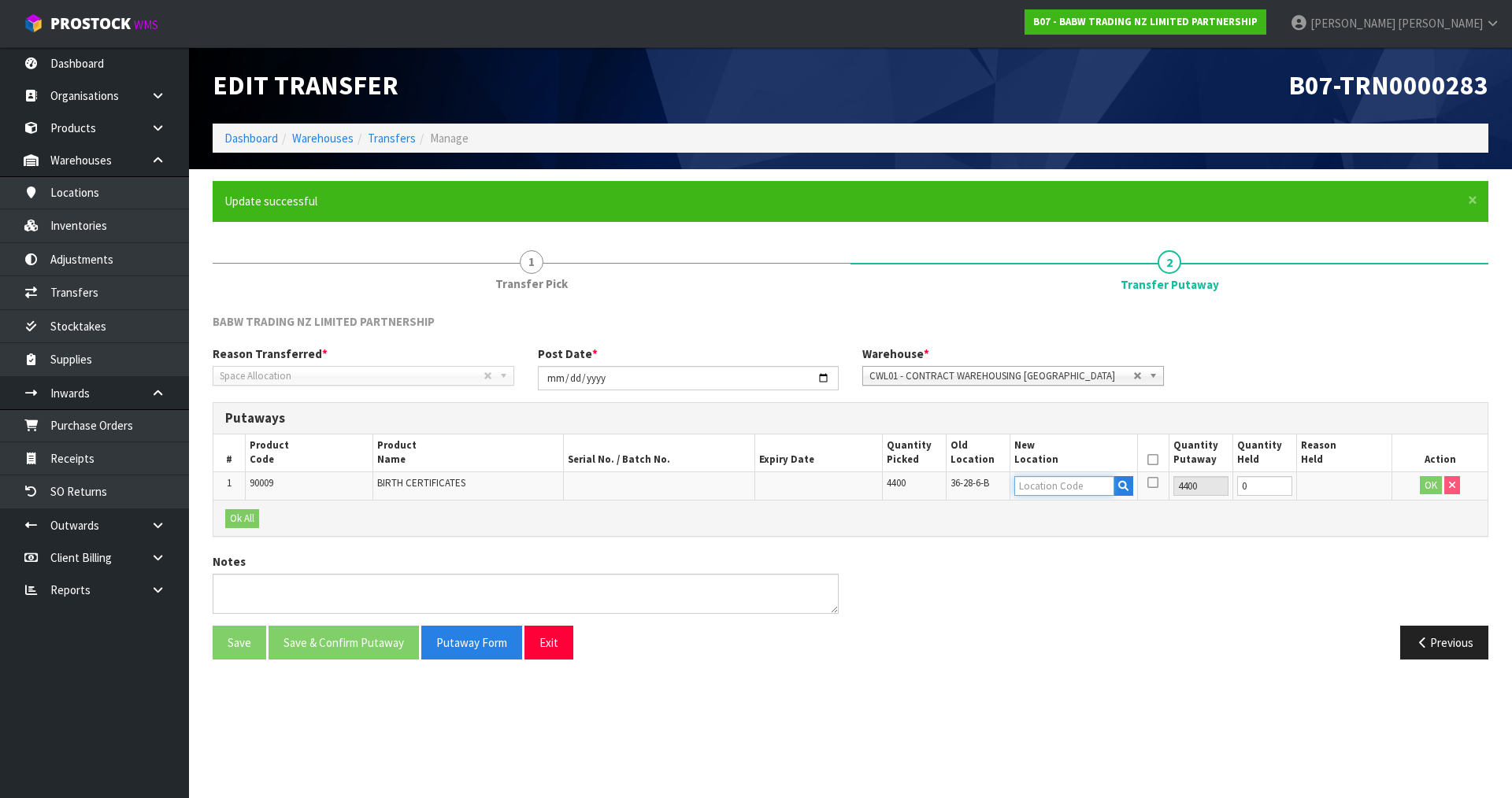
click at [1037, 494] on input "text" at bounding box center [1064, 486] width 100 height 20
type input "36-28-4-A"
click at [1422, 484] on button "OK" at bounding box center [1430, 486] width 22 height 19
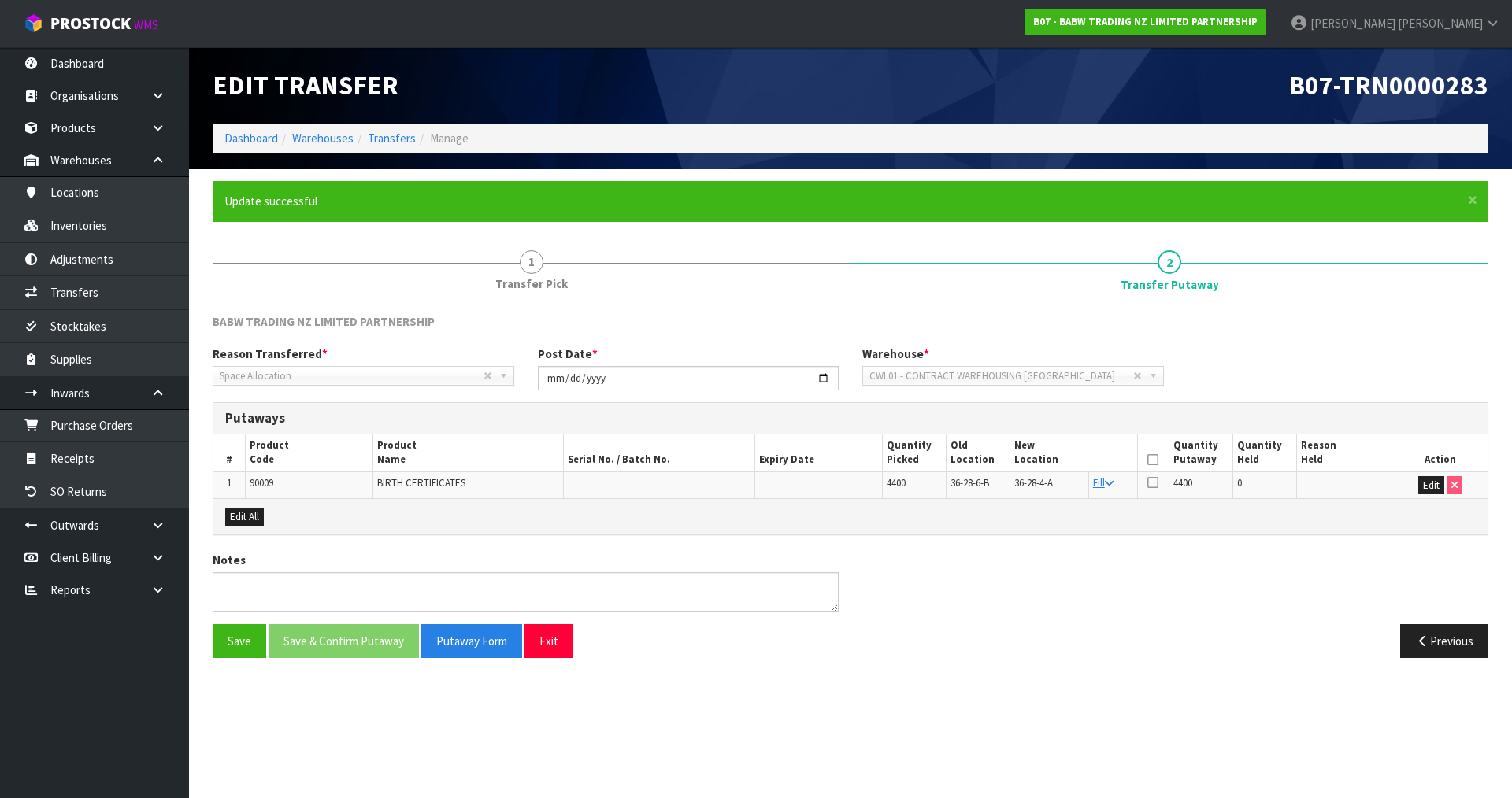
click at [1156, 460] on icon at bounding box center [1153, 459] width 11 height 1
click at [349, 636] on button "Save & Confirm Putaway" at bounding box center [344, 641] width 150 height 34
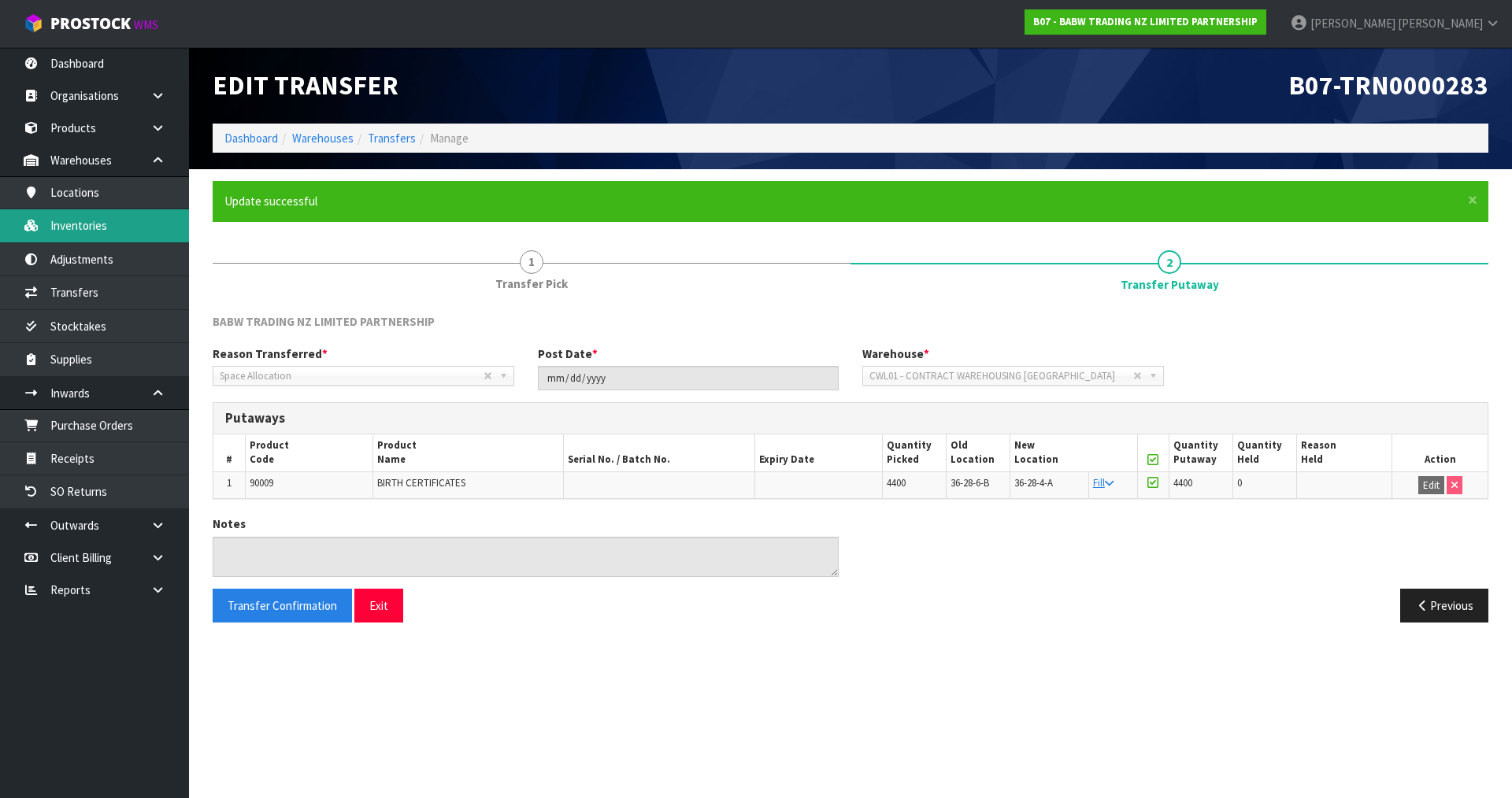
click at [163, 241] on link "Inventories" at bounding box center [94, 225] width 189 height 32
